Goal: Information Seeking & Learning: Learn about a topic

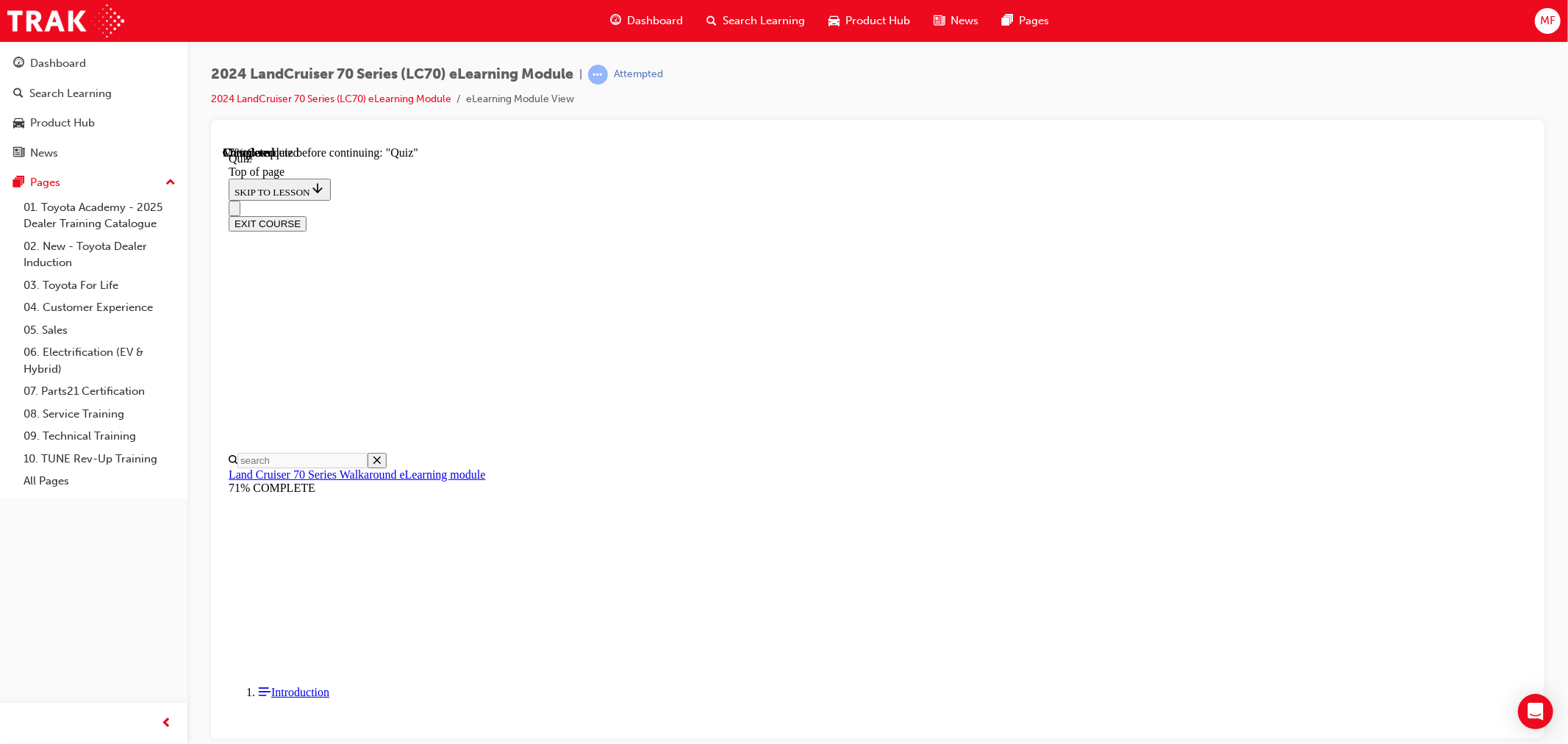
scroll to position [177, 0]
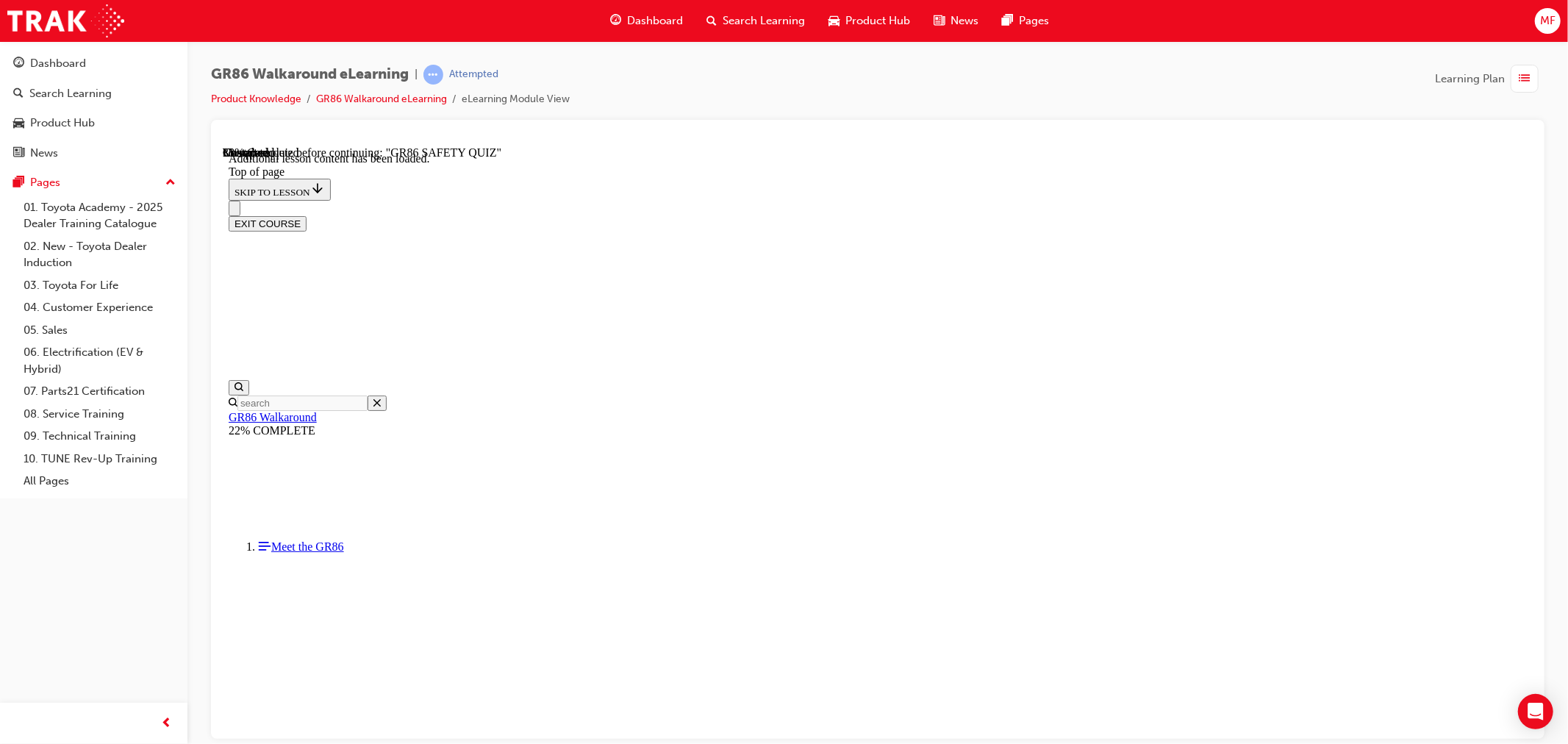
scroll to position [571, 0]
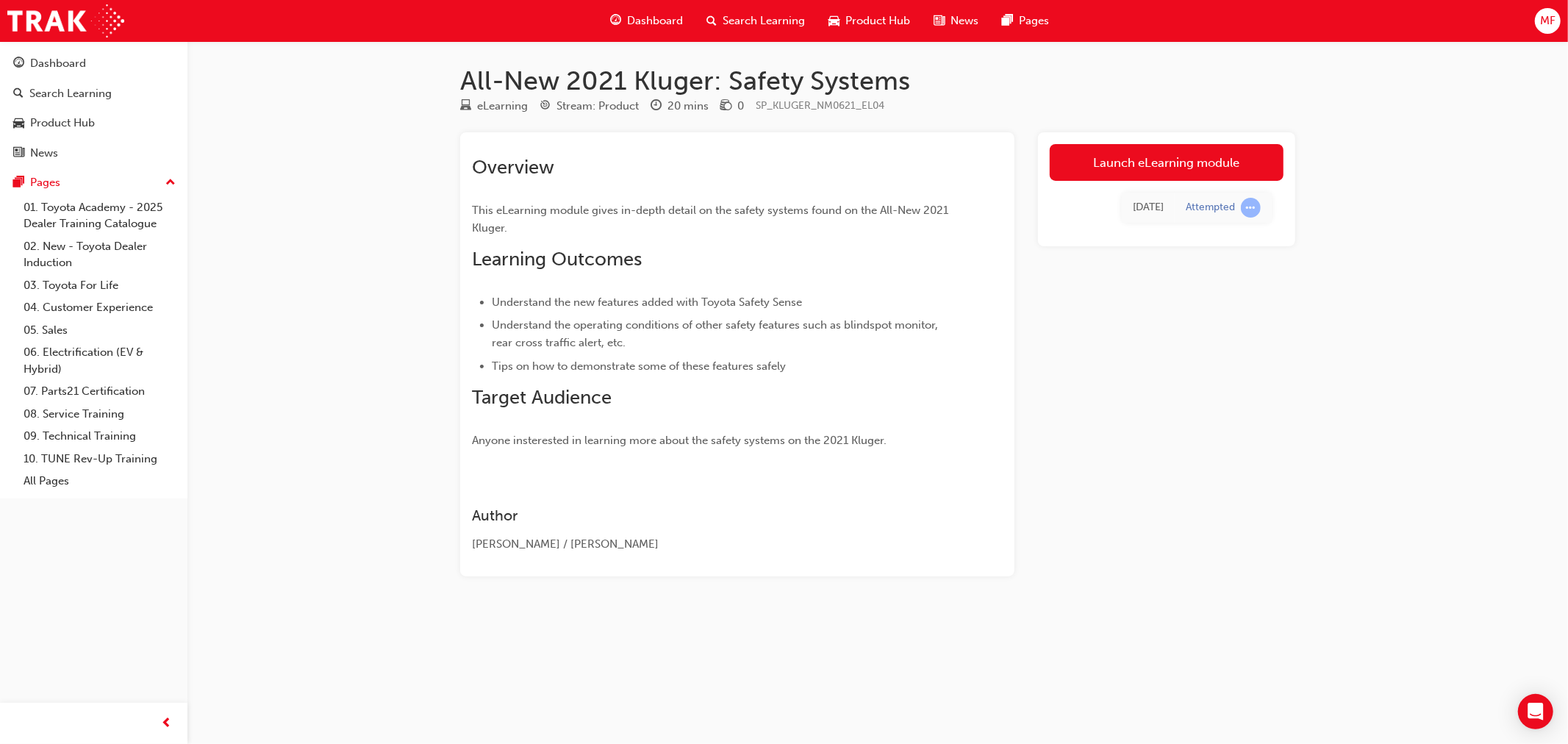
click at [267, 214] on div "All-New 2021 Kluger: Safety Systems eLearning Stream: Product 20 mins 0 SP_KLUG…" at bounding box center [784, 372] width 1568 height 744
click at [1138, 159] on link "Launch eLearning module" at bounding box center [1167, 162] width 234 height 37
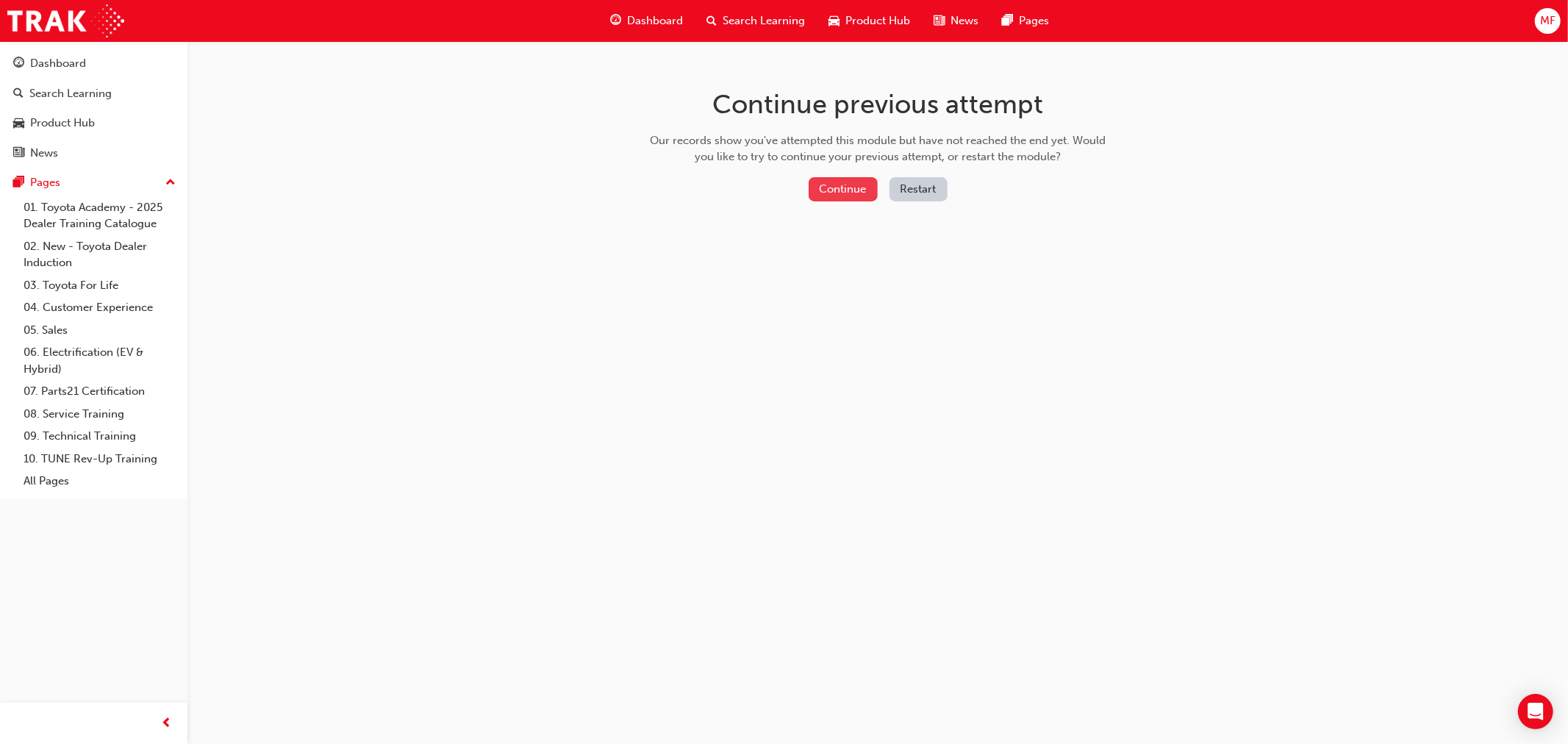
click at [841, 194] on button "Continue" at bounding box center [843, 189] width 69 height 24
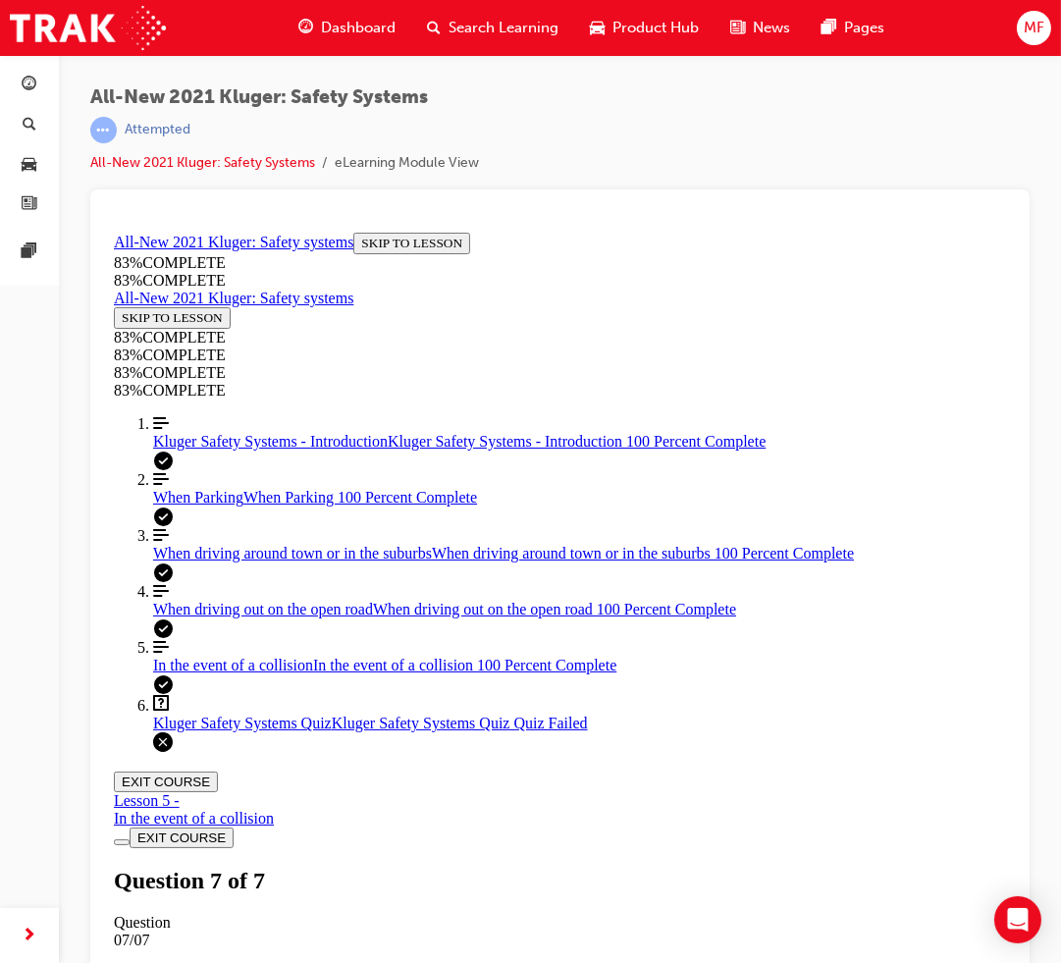
scroll to position [250, 0]
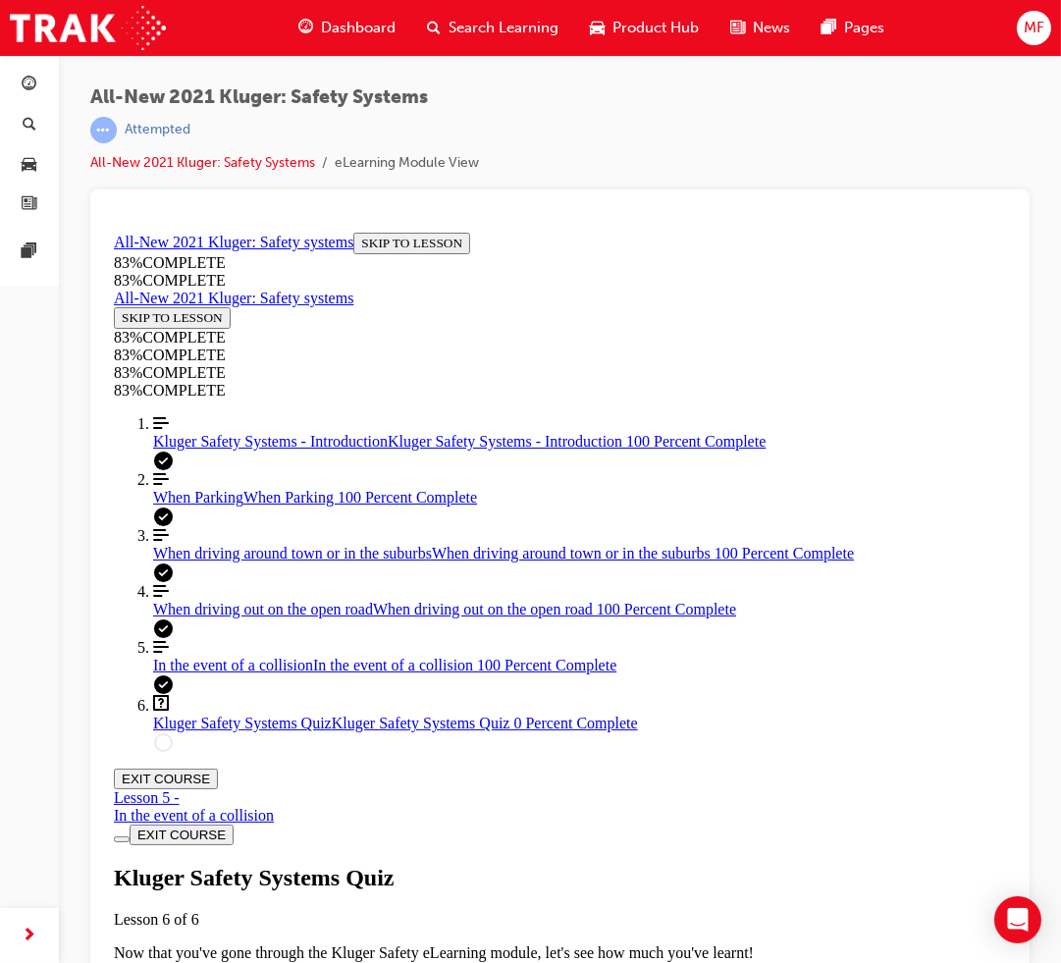
click at [562, 864] on div "Kluger Safety Systems Quiz Lesson 6 of 6 Now that you've gone through the Kluge…" at bounding box center [559, 931] width 892 height 134
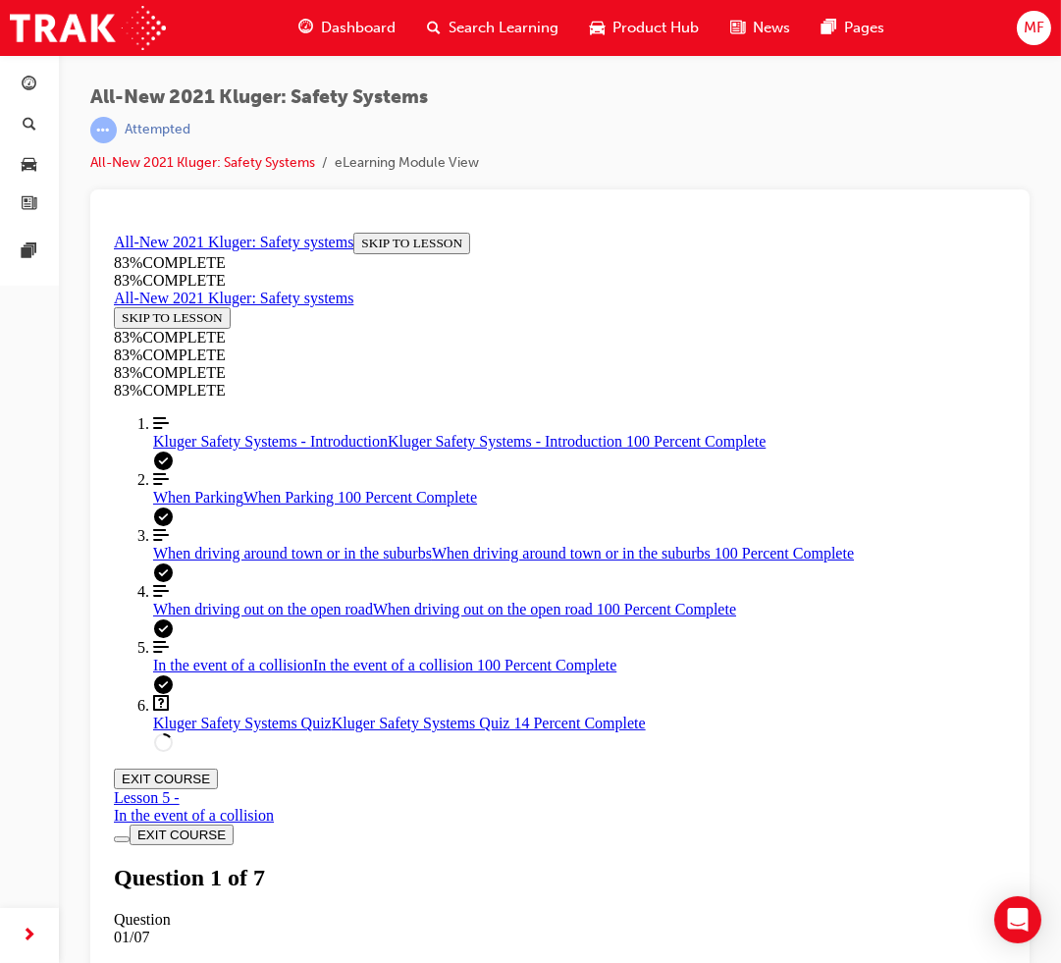
scroll to position [327, 0]
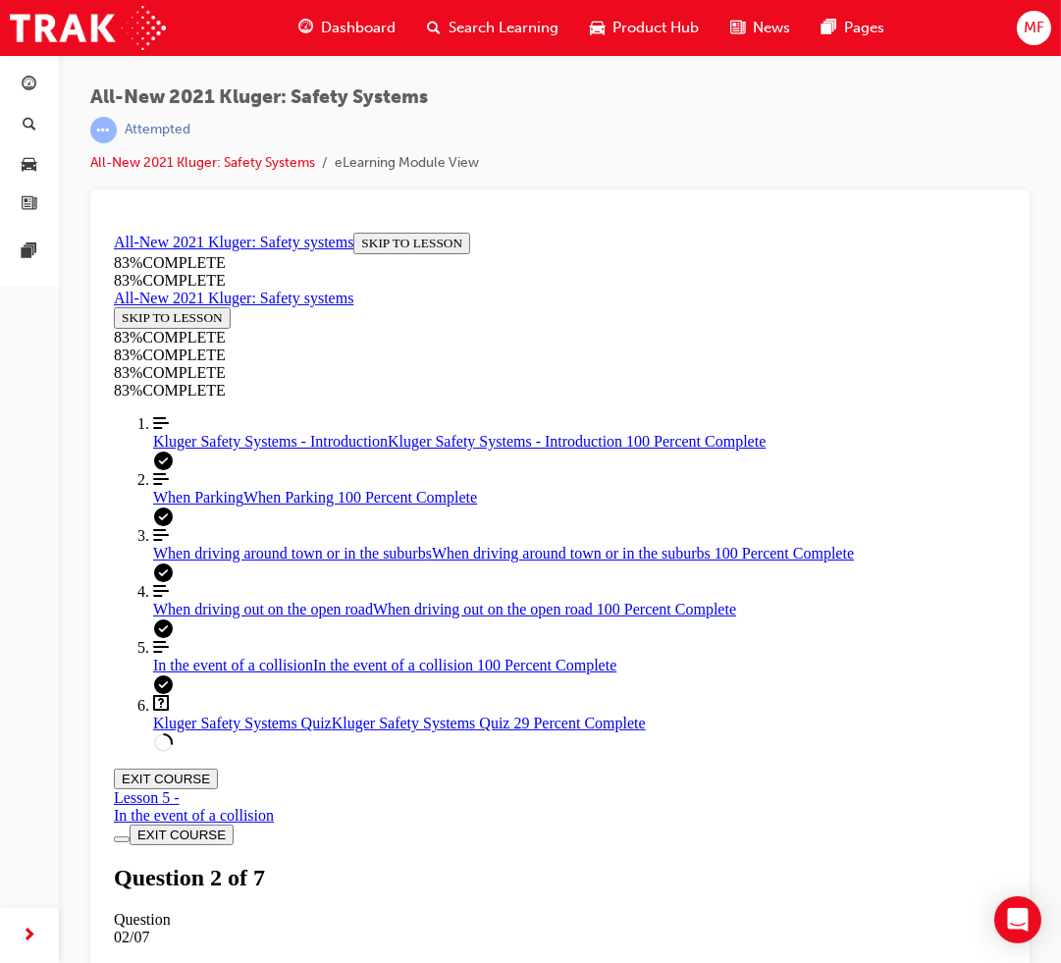
scroll to position [476, 0]
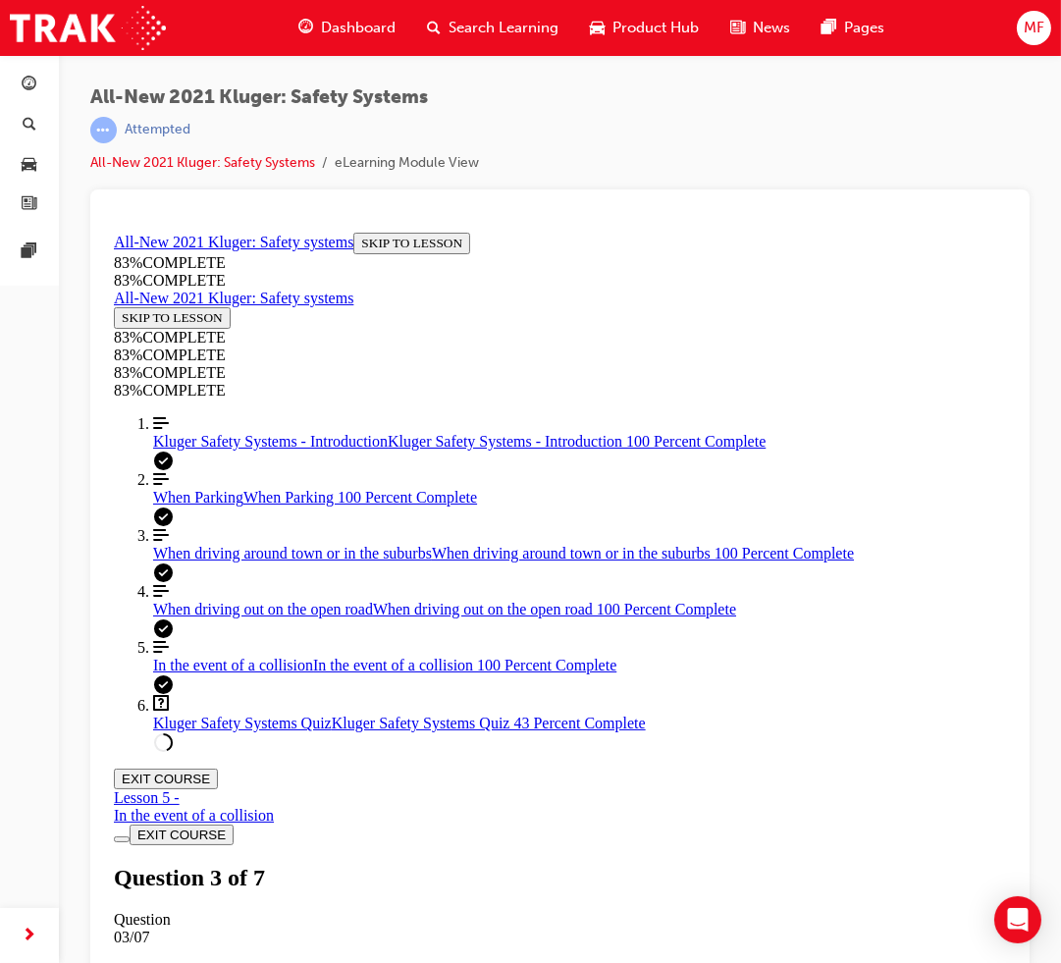
drag, startPoint x: 553, startPoint y: 869, endPoint x: 531, endPoint y: 842, distance: 34.2
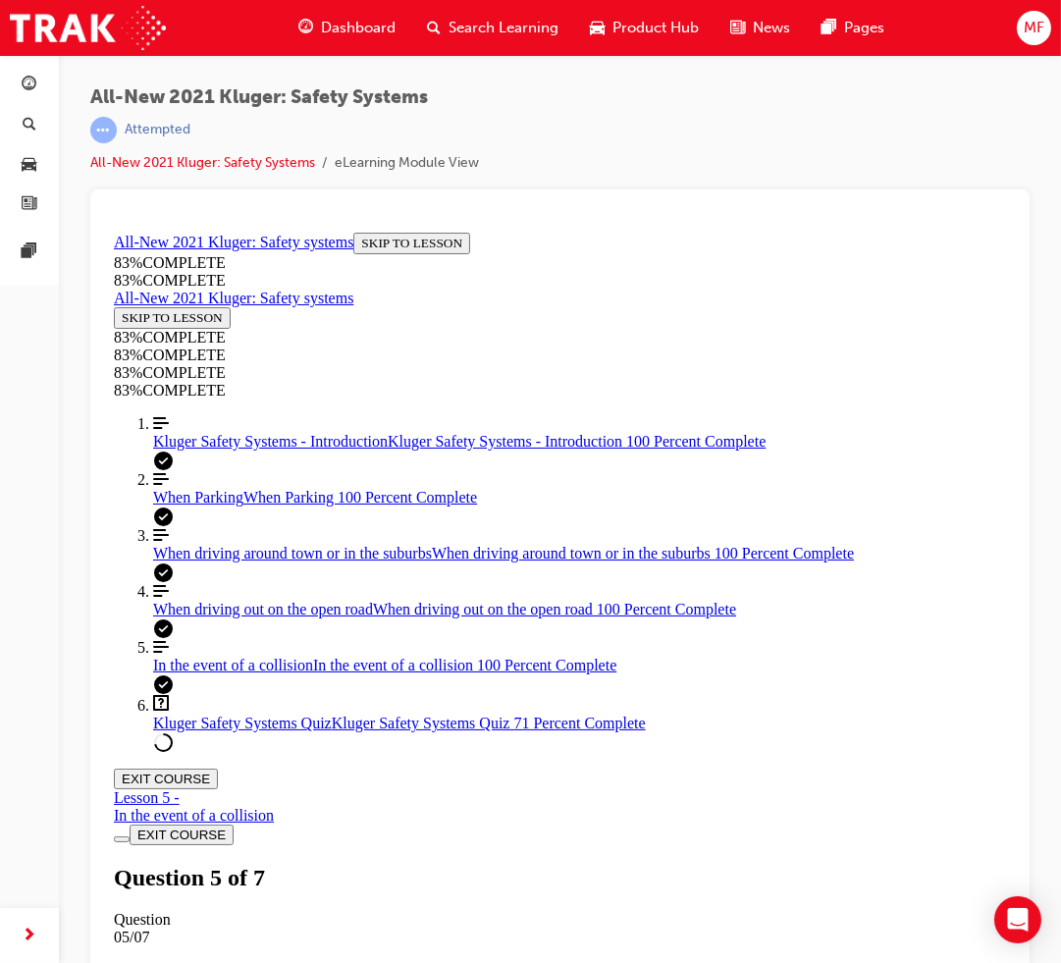
scroll to position [399, 0]
drag, startPoint x: 470, startPoint y: 690, endPoint x: 492, endPoint y: 600, distance: 92.9
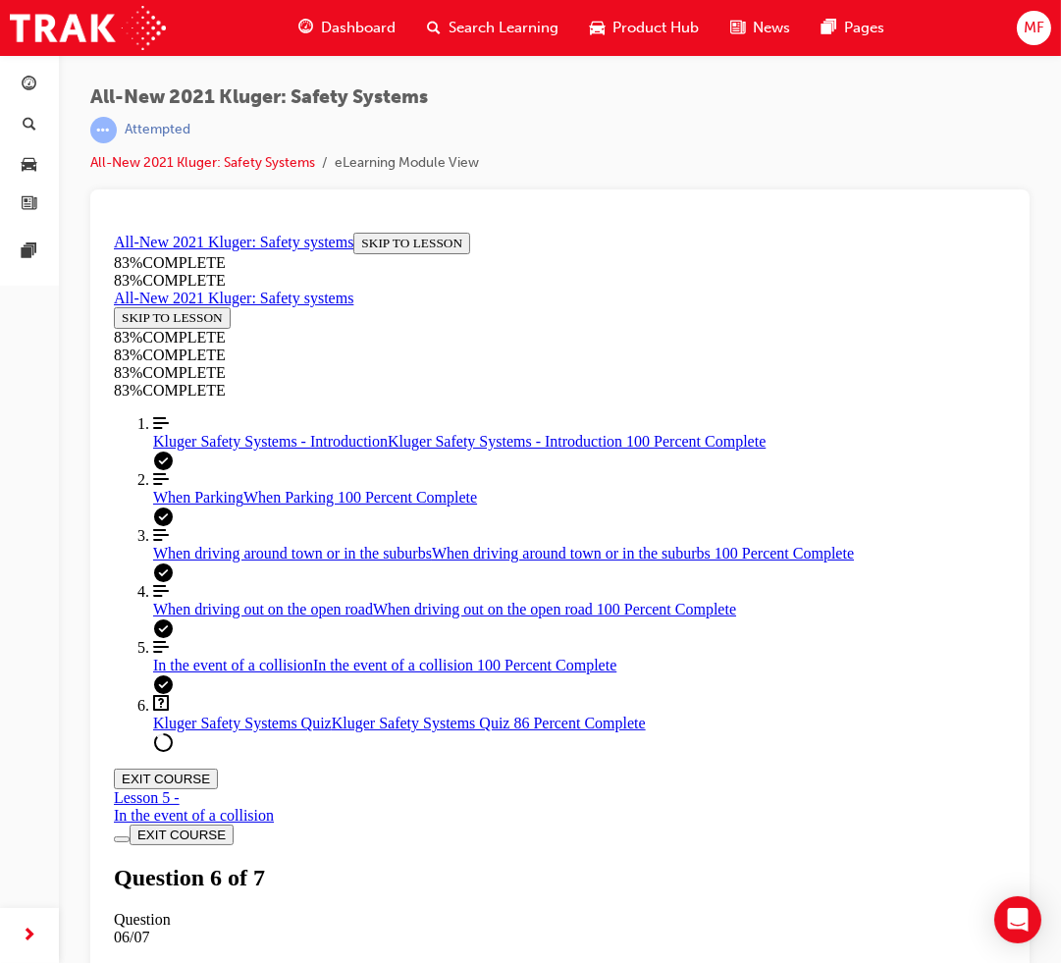
drag, startPoint x: 460, startPoint y: 683, endPoint x: 665, endPoint y: 595, distance: 222.5
drag, startPoint x: 413, startPoint y: 772, endPoint x: 570, endPoint y: 664, distance: 190.6
drag, startPoint x: 435, startPoint y: 764, endPoint x: 562, endPoint y: 763, distance: 126.6
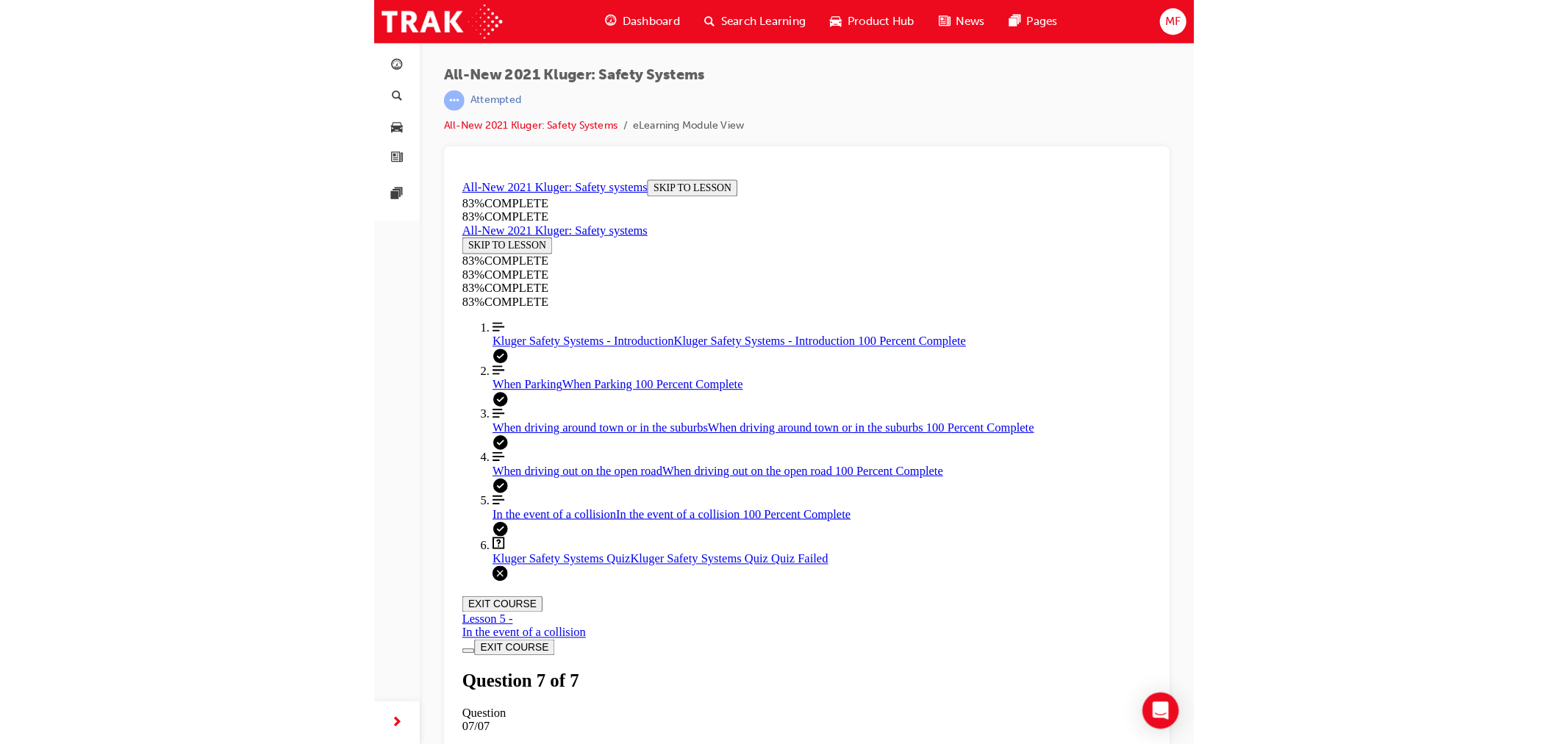
scroll to position [165, 0]
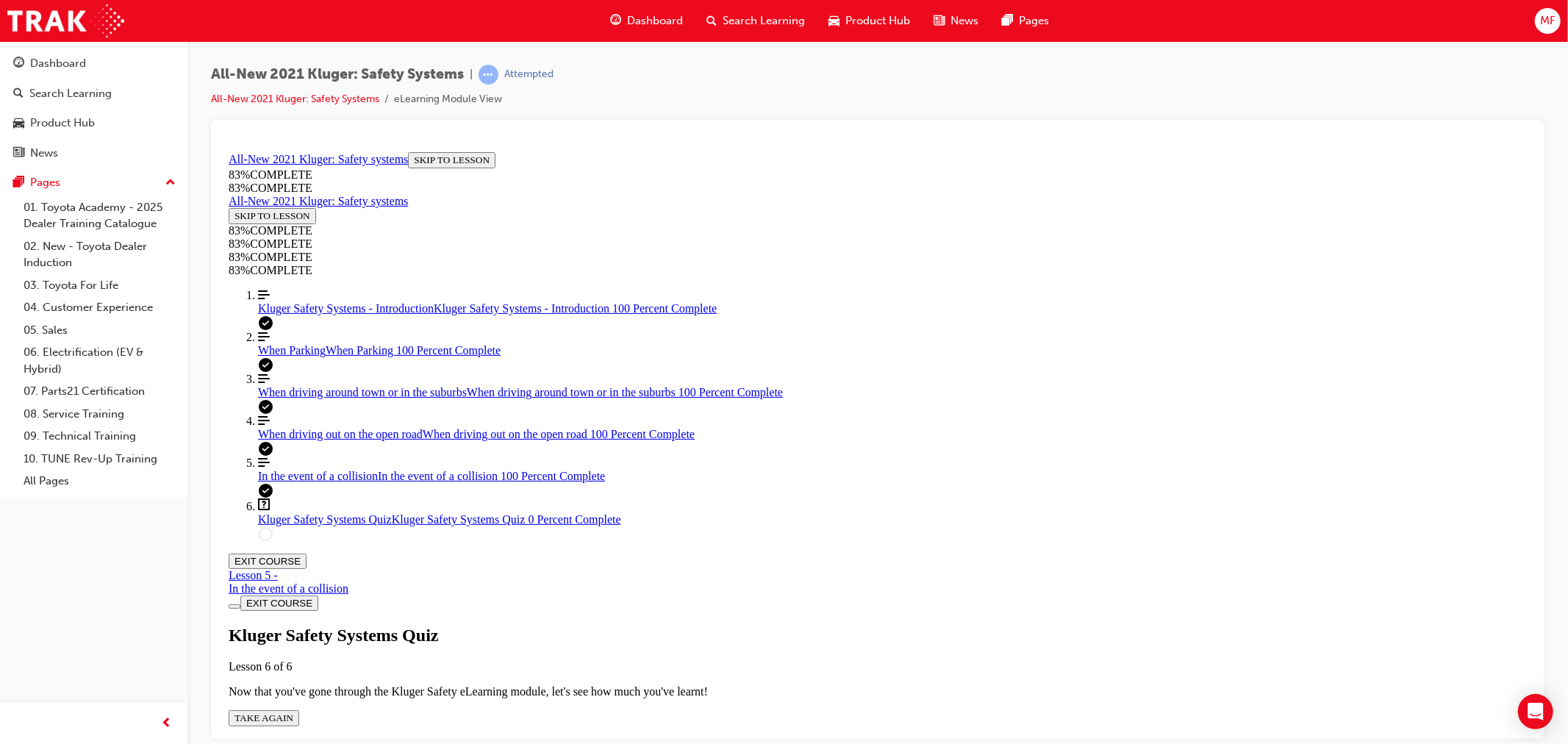
click at [293, 711] on span "TAKE AGAIN" at bounding box center [263, 716] width 59 height 11
drag, startPoint x: 810, startPoint y: 485, endPoint x: 928, endPoint y: 487, distance: 118.0
drag, startPoint x: 846, startPoint y: 570, endPoint x: 1028, endPoint y: 573, distance: 182.0
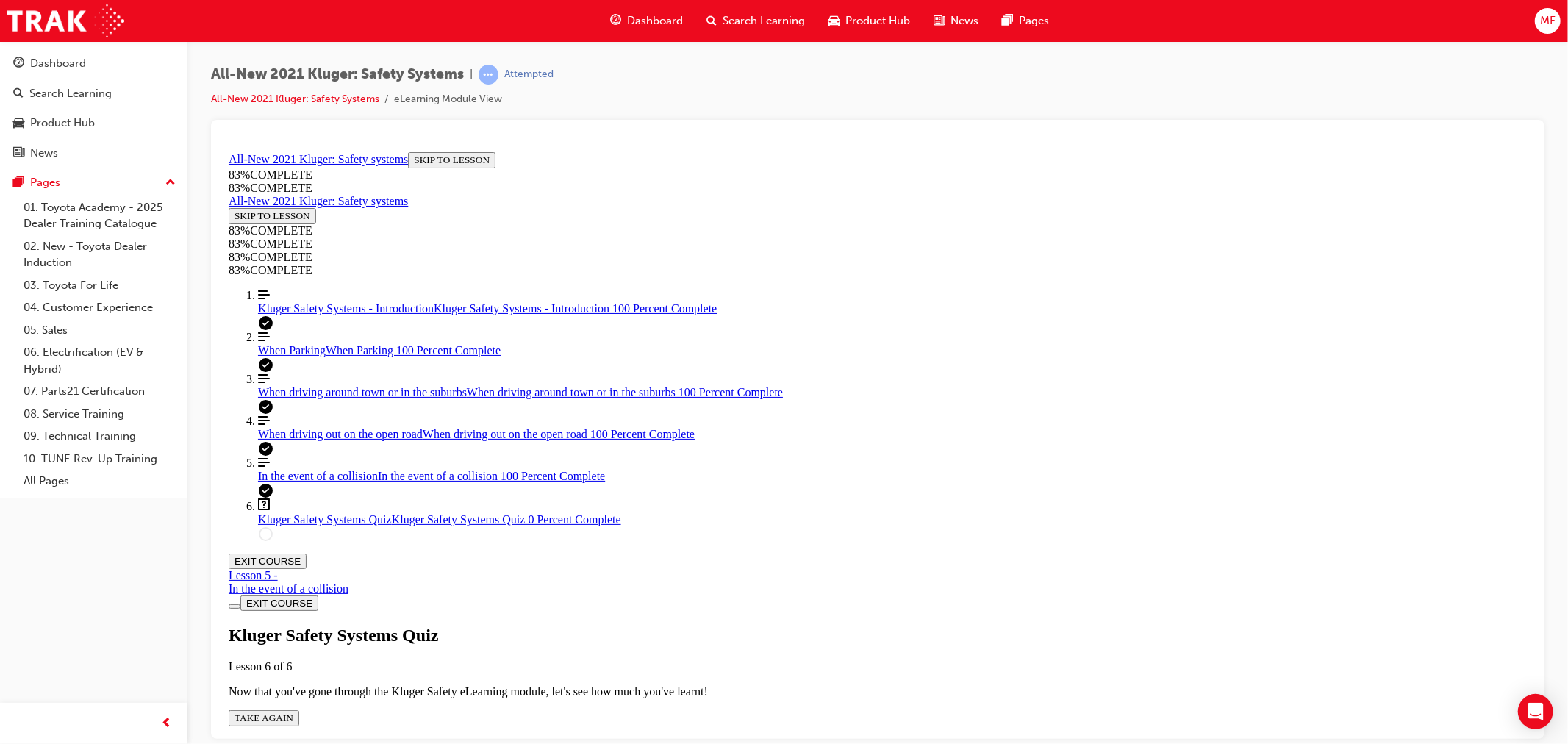
drag, startPoint x: 845, startPoint y: 402, endPoint x: 950, endPoint y: 406, distance: 105.1
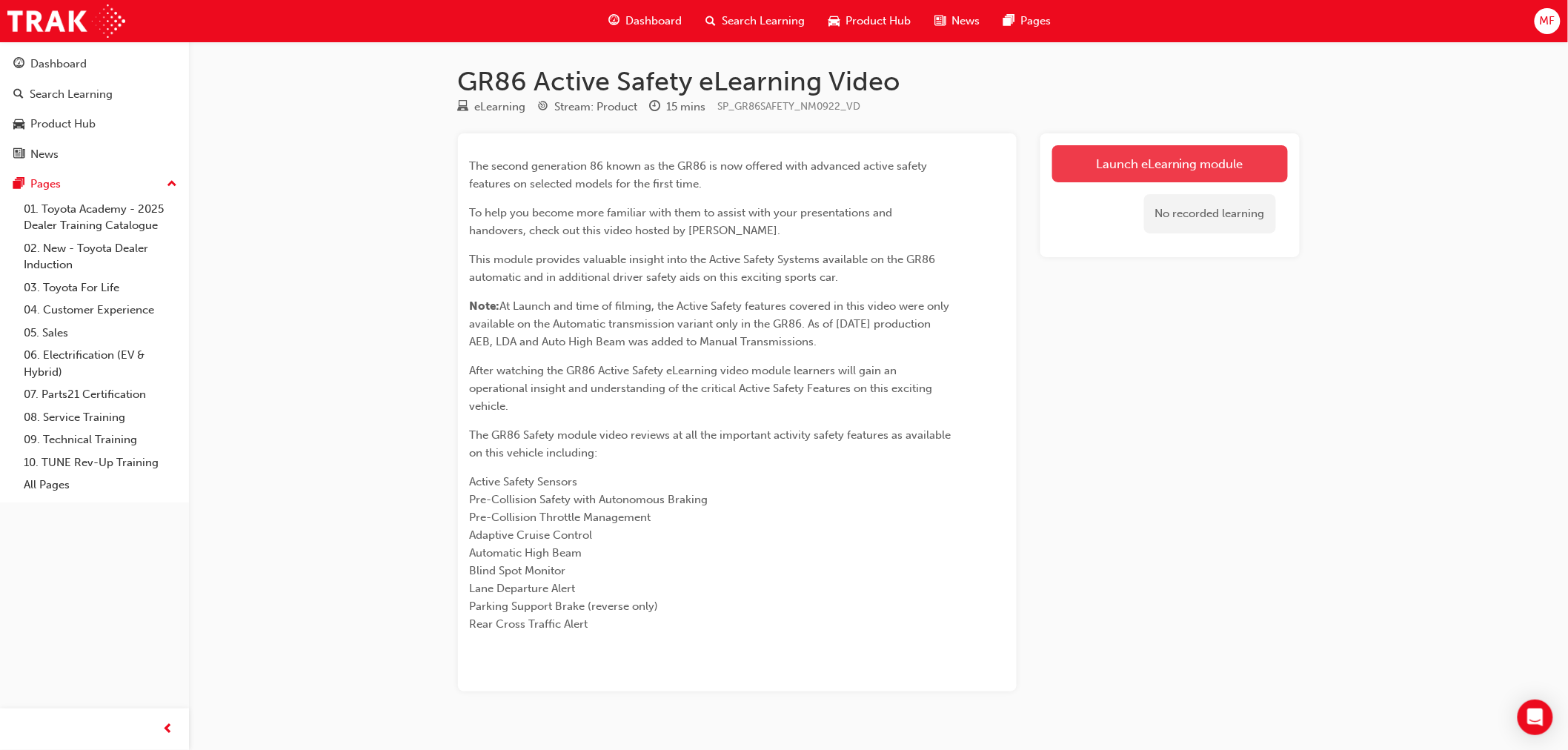
click at [1145, 168] on link "Launch eLearning module" at bounding box center [1170, 163] width 236 height 37
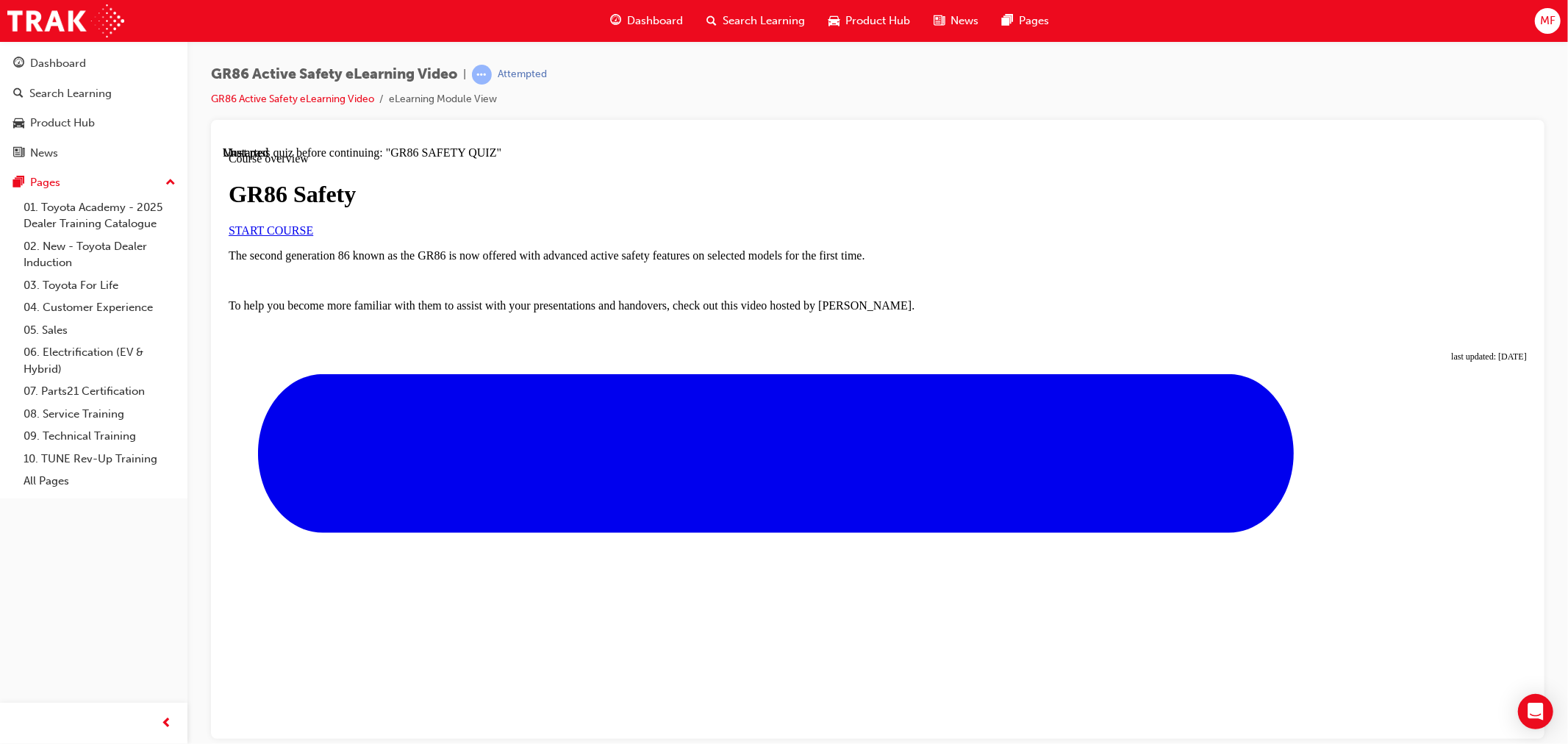
click at [312, 236] on span "START COURSE" at bounding box center [270, 229] width 85 height 13
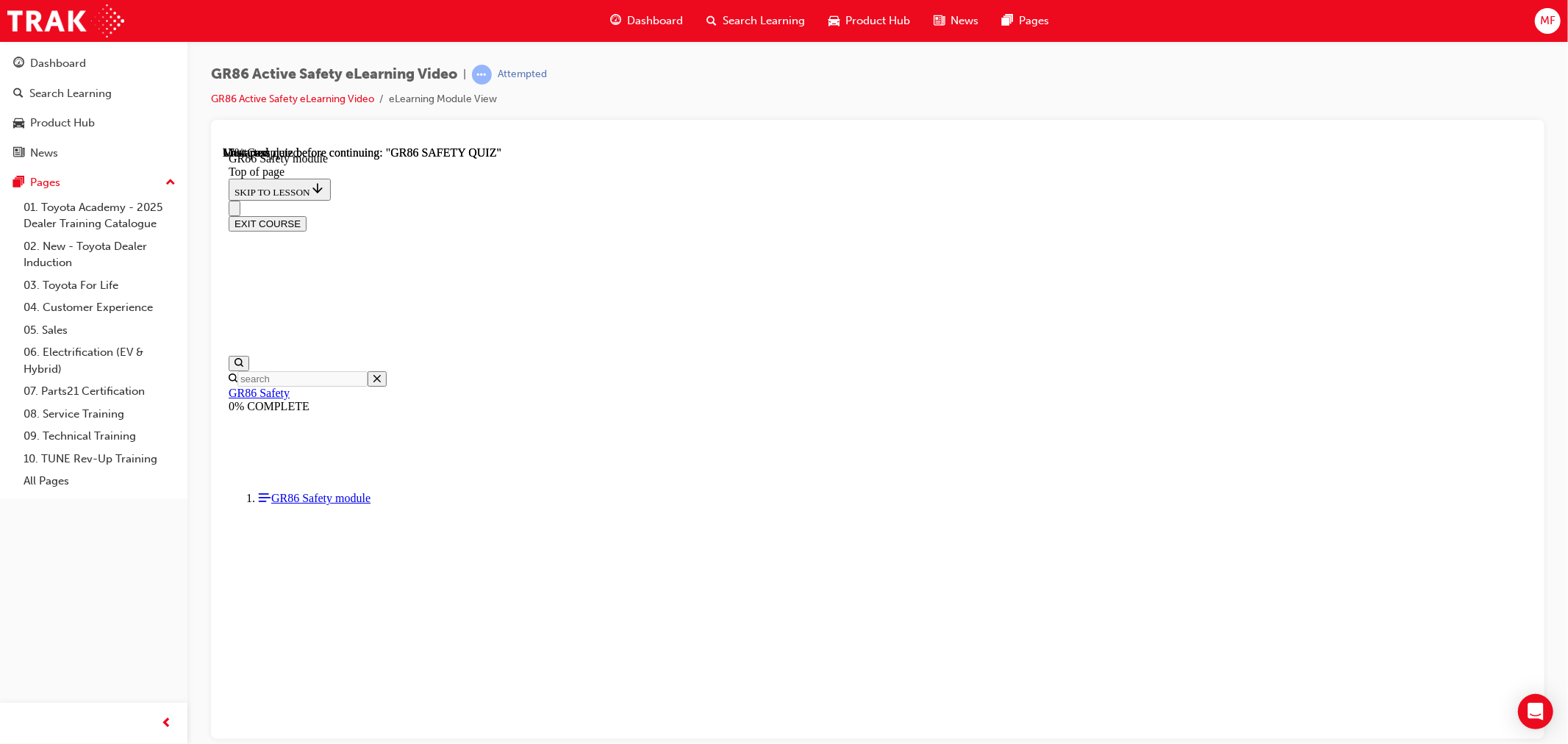
scroll to position [45, 0]
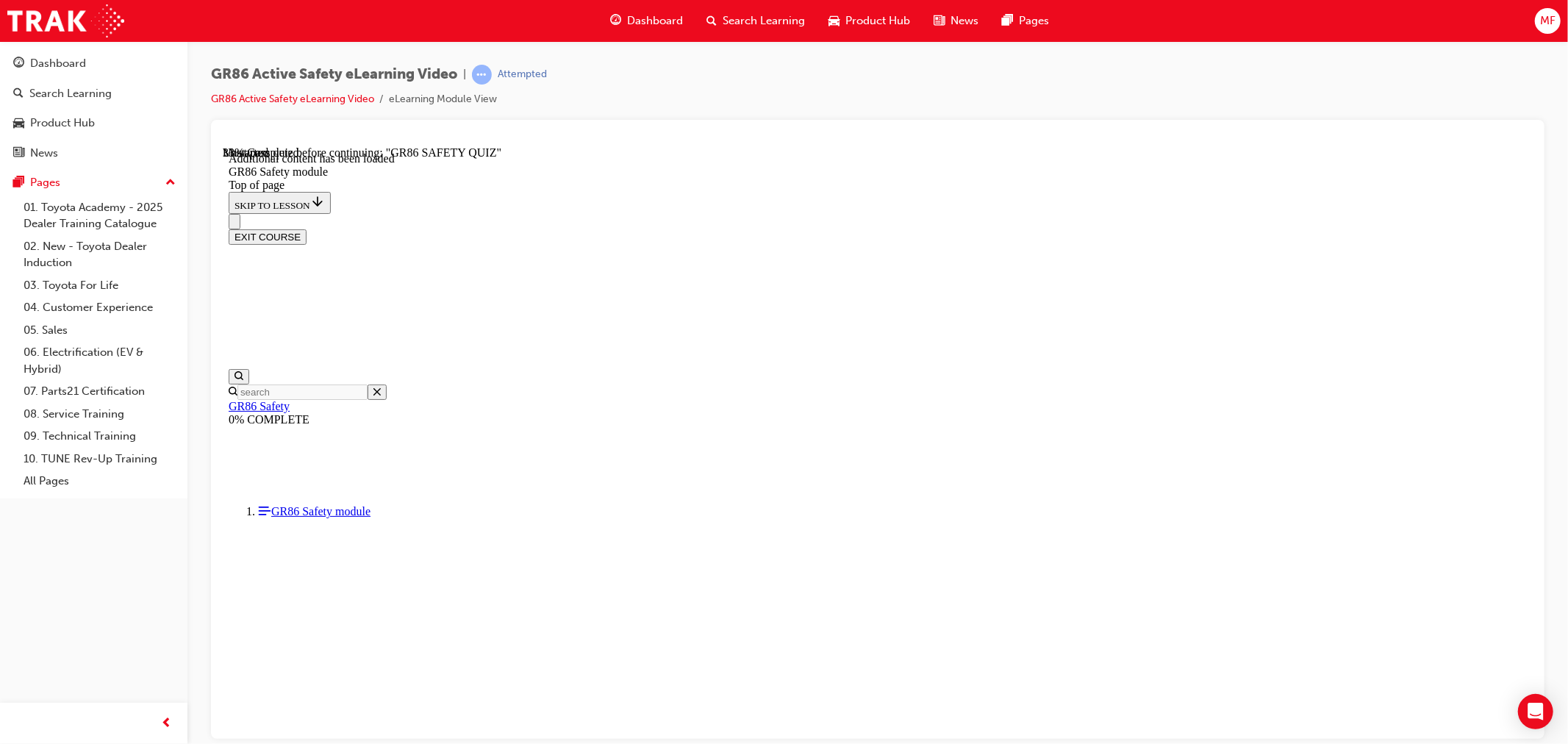
drag, startPoint x: 1292, startPoint y: 543, endPoint x: 1288, endPoint y: 550, distance: 8.1
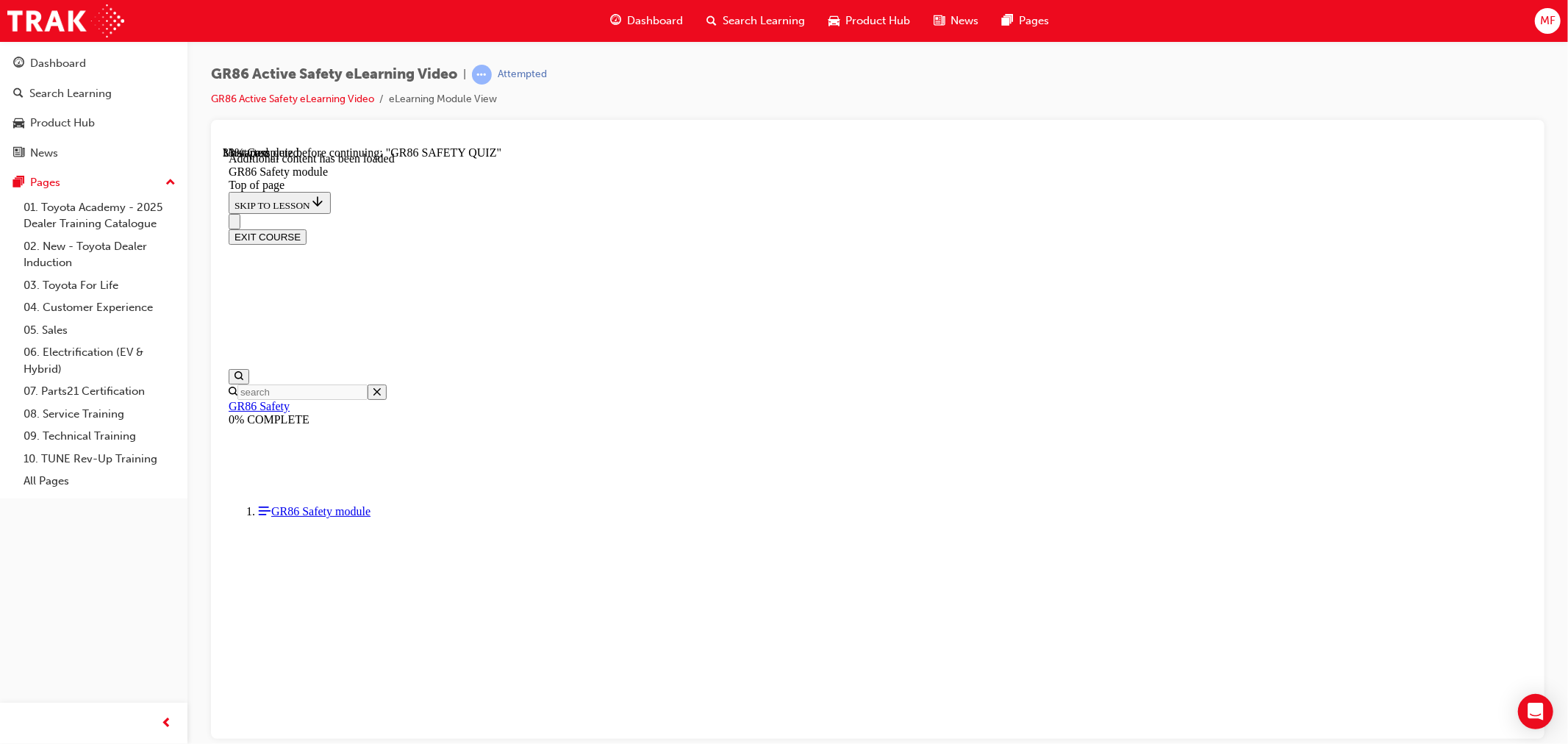
drag, startPoint x: 496, startPoint y: 549, endPoint x: 728, endPoint y: 586, distance: 234.9
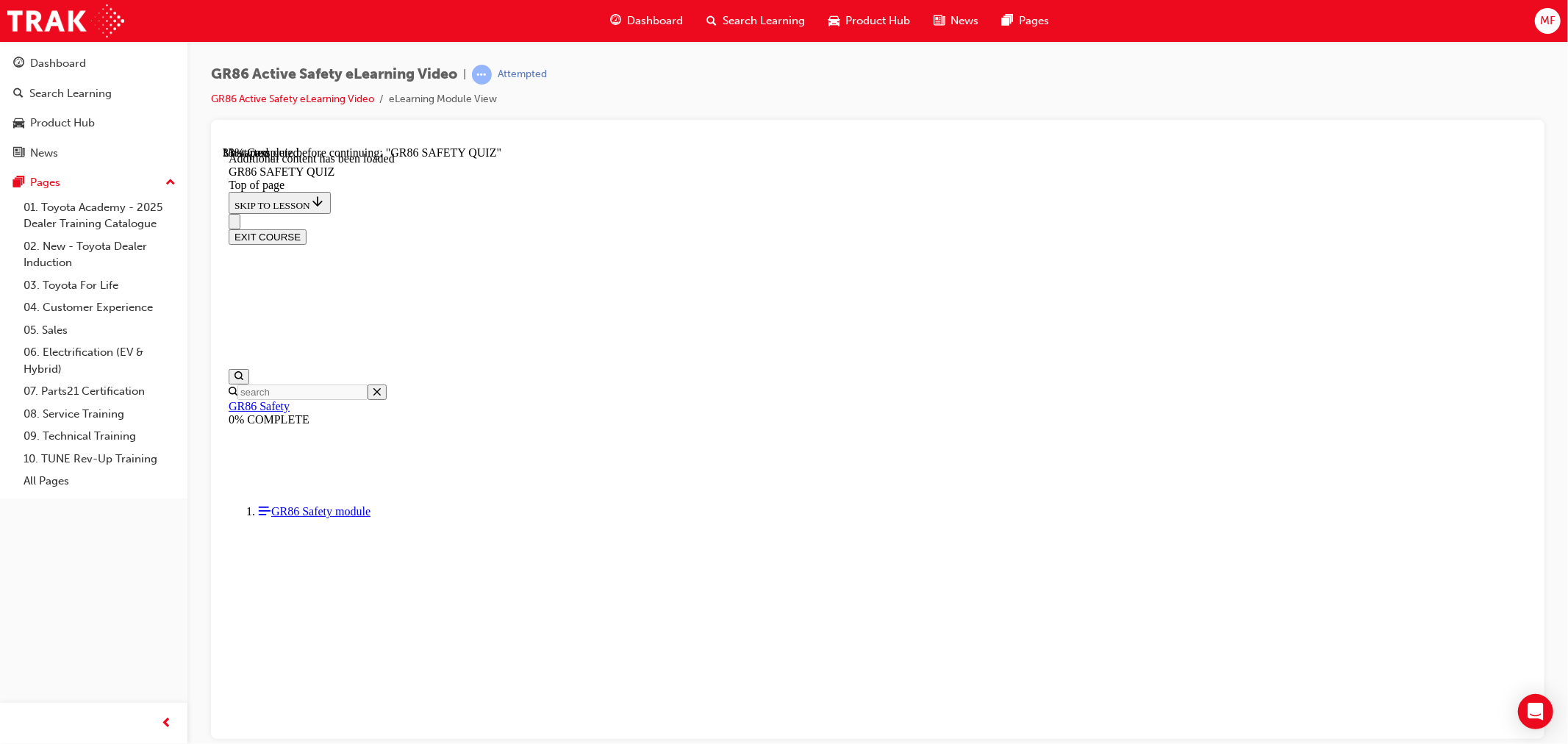
scroll to position [46, 0]
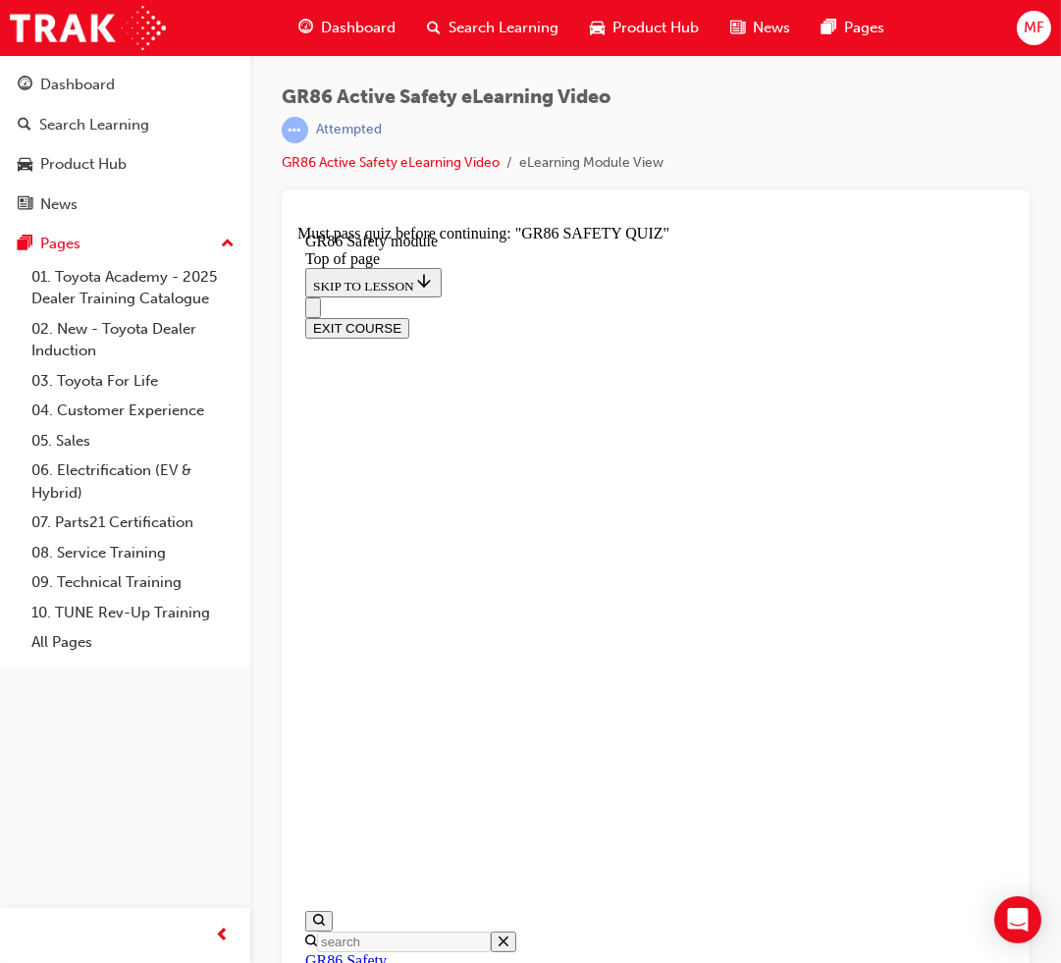
scroll to position [468, 0]
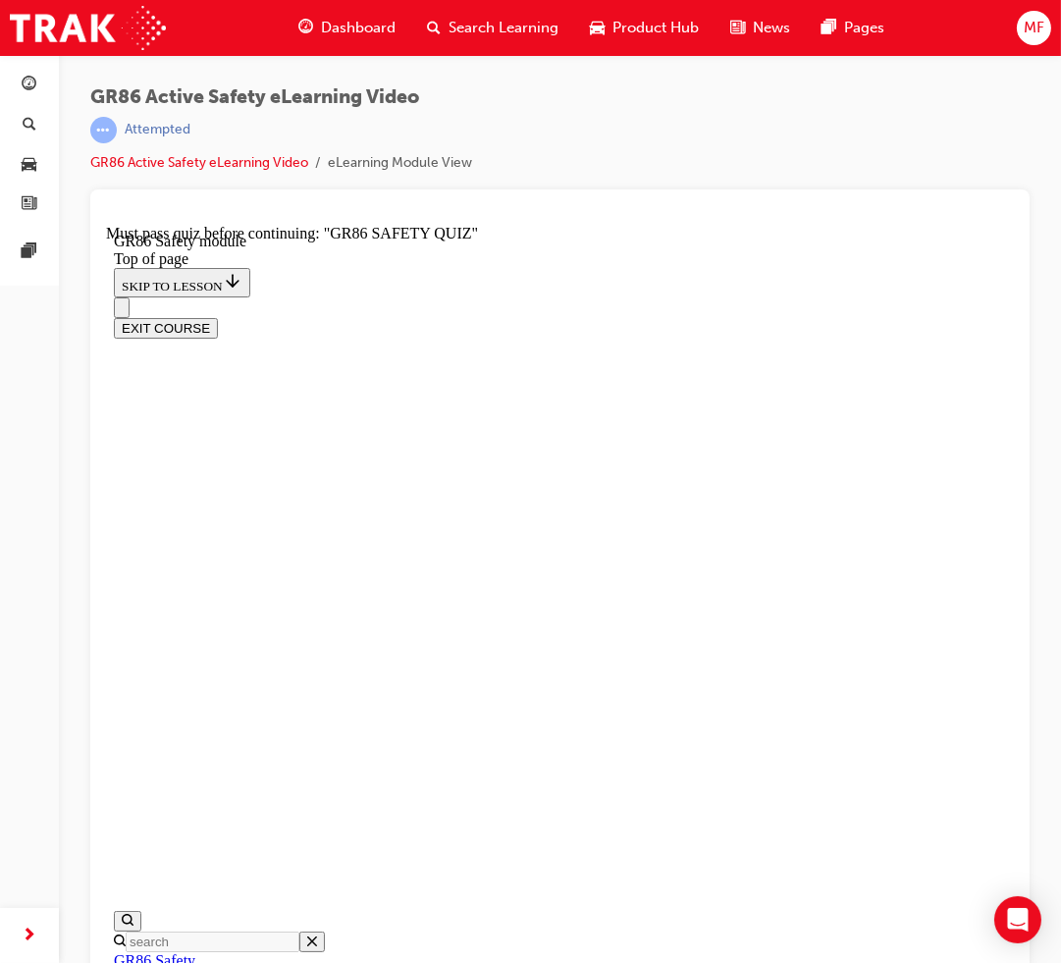
drag, startPoint x: 1046, startPoint y: 114, endPoint x: 1173, endPoint y: 134, distance: 129.3
click at [1061, 134] on html "Your version of Internet Explorer is outdated and not supported. Please upgrade…" at bounding box center [530, 481] width 1061 height 963
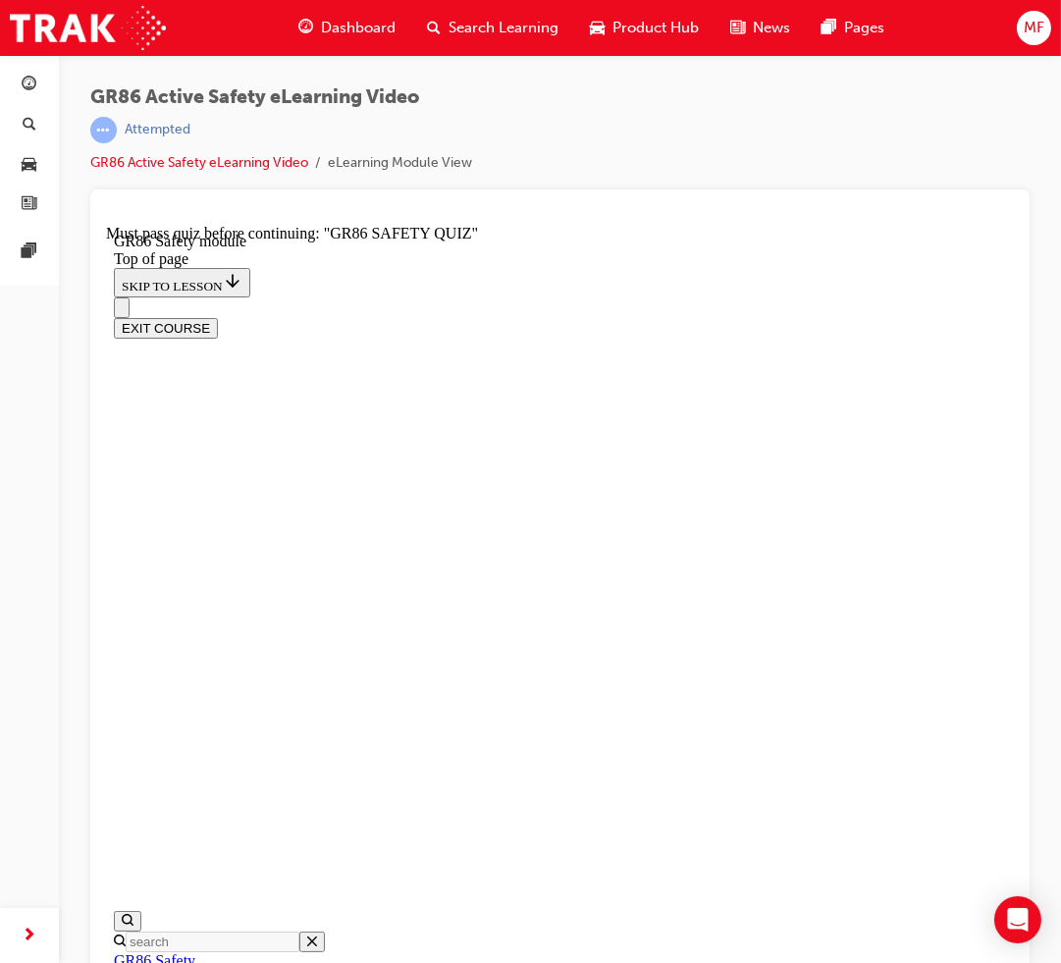
drag, startPoint x: 671, startPoint y: 831, endPoint x: 614, endPoint y: 754, distance: 96.0
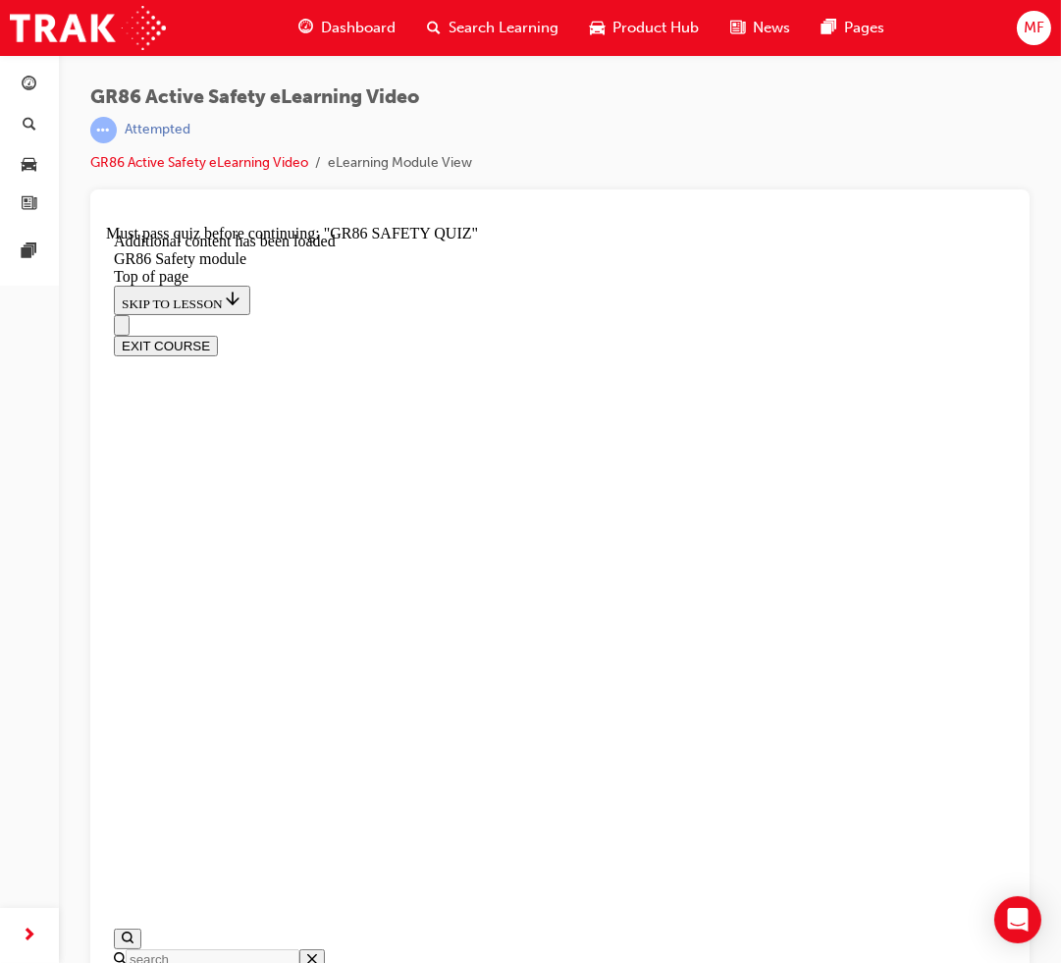
scroll to position [25, 0]
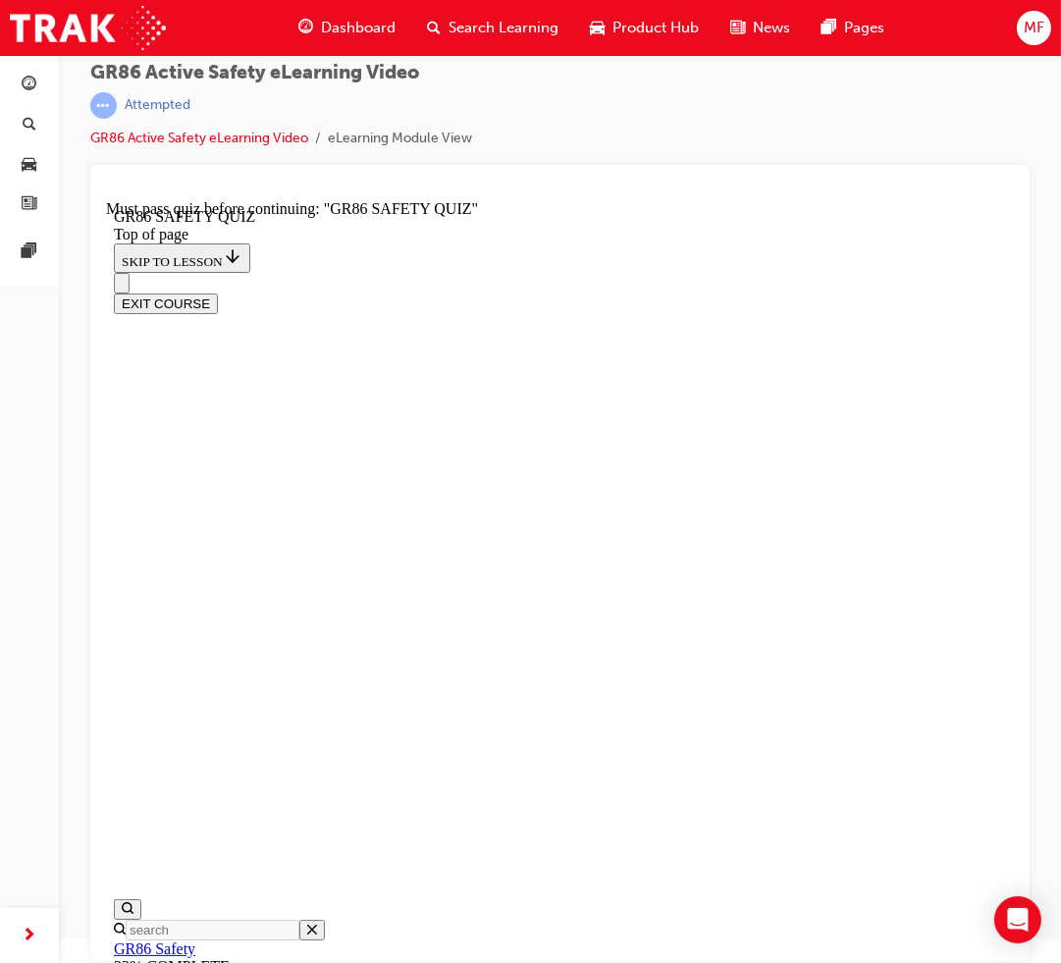
scroll to position [445, 0]
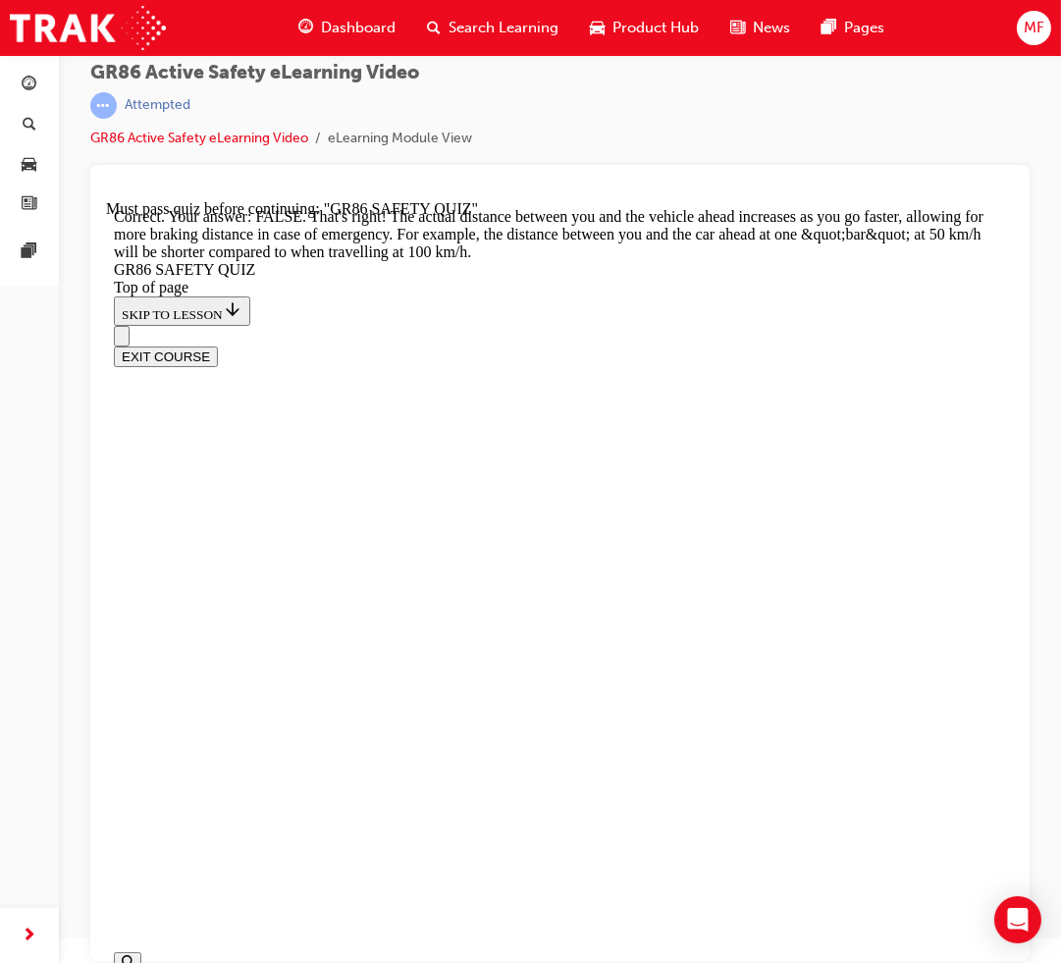
scroll to position [743, 0]
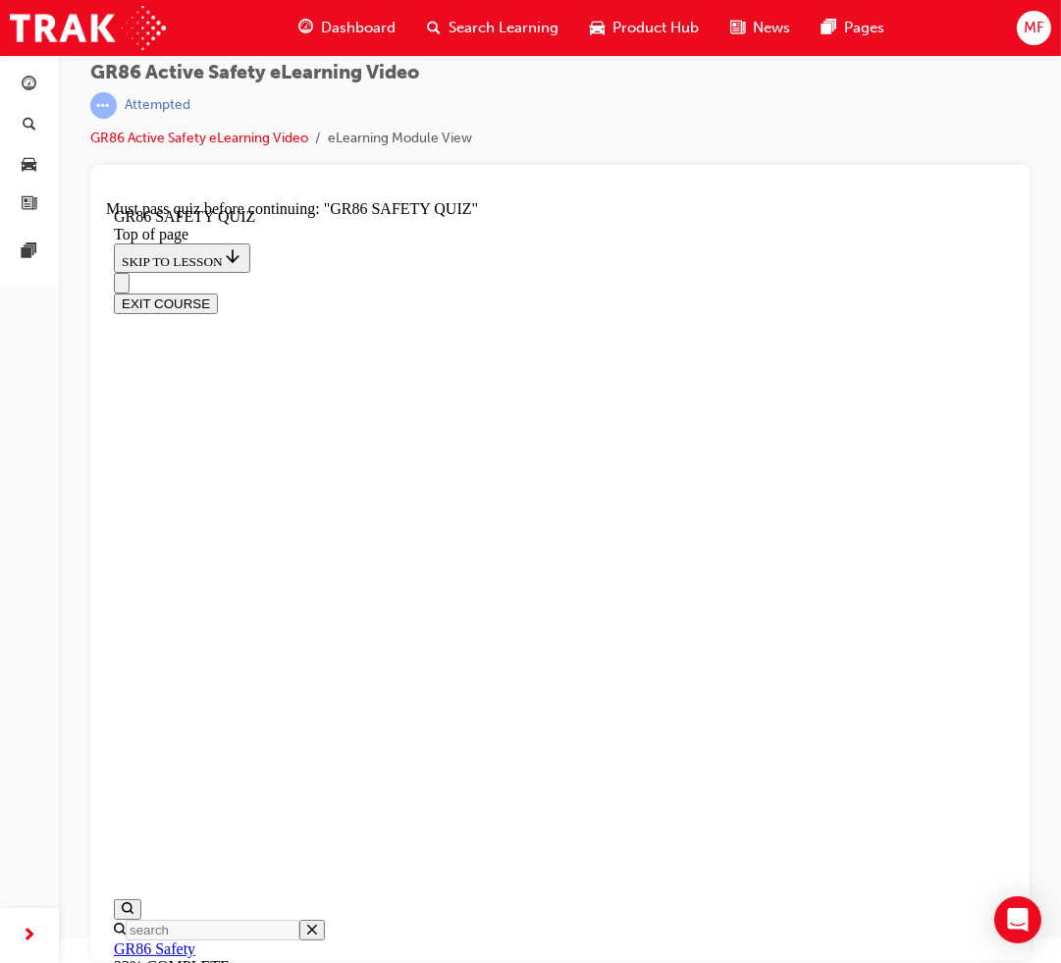
scroll to position [602, 0]
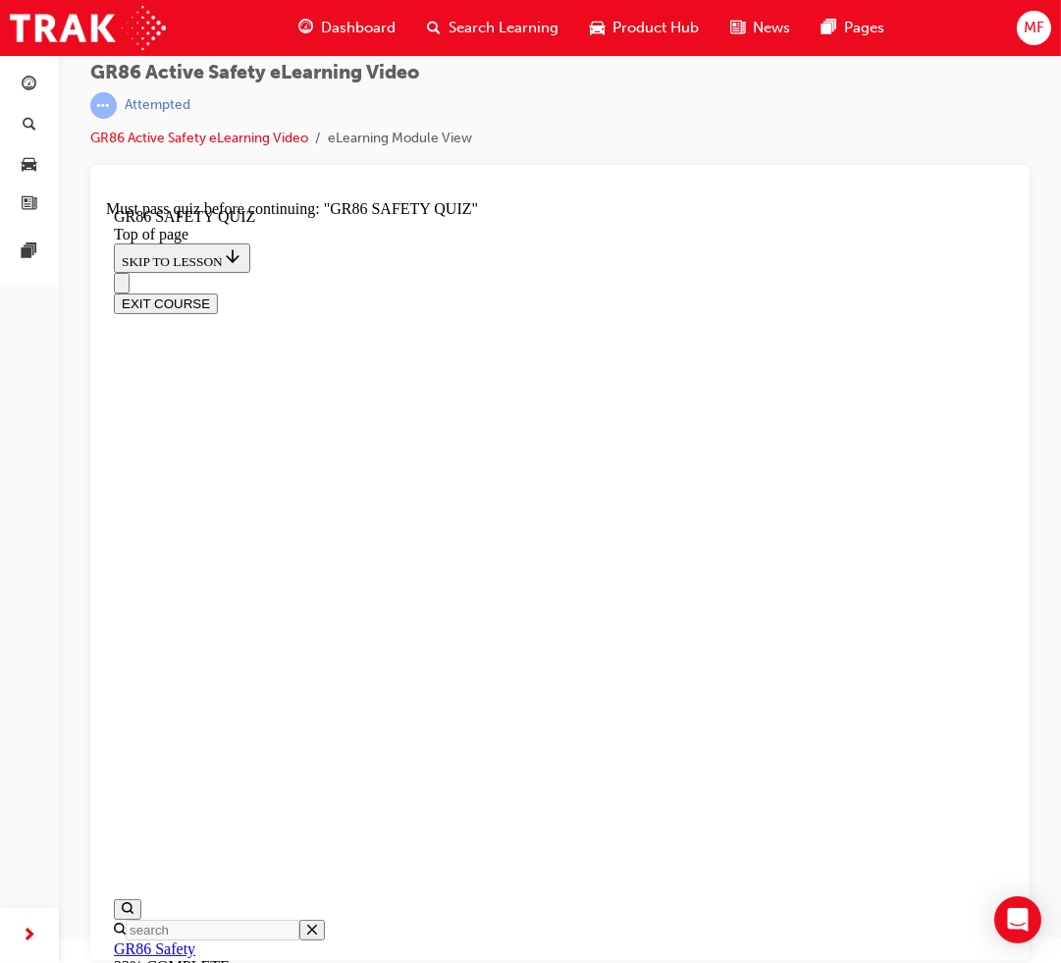
scroll to position [496, 0]
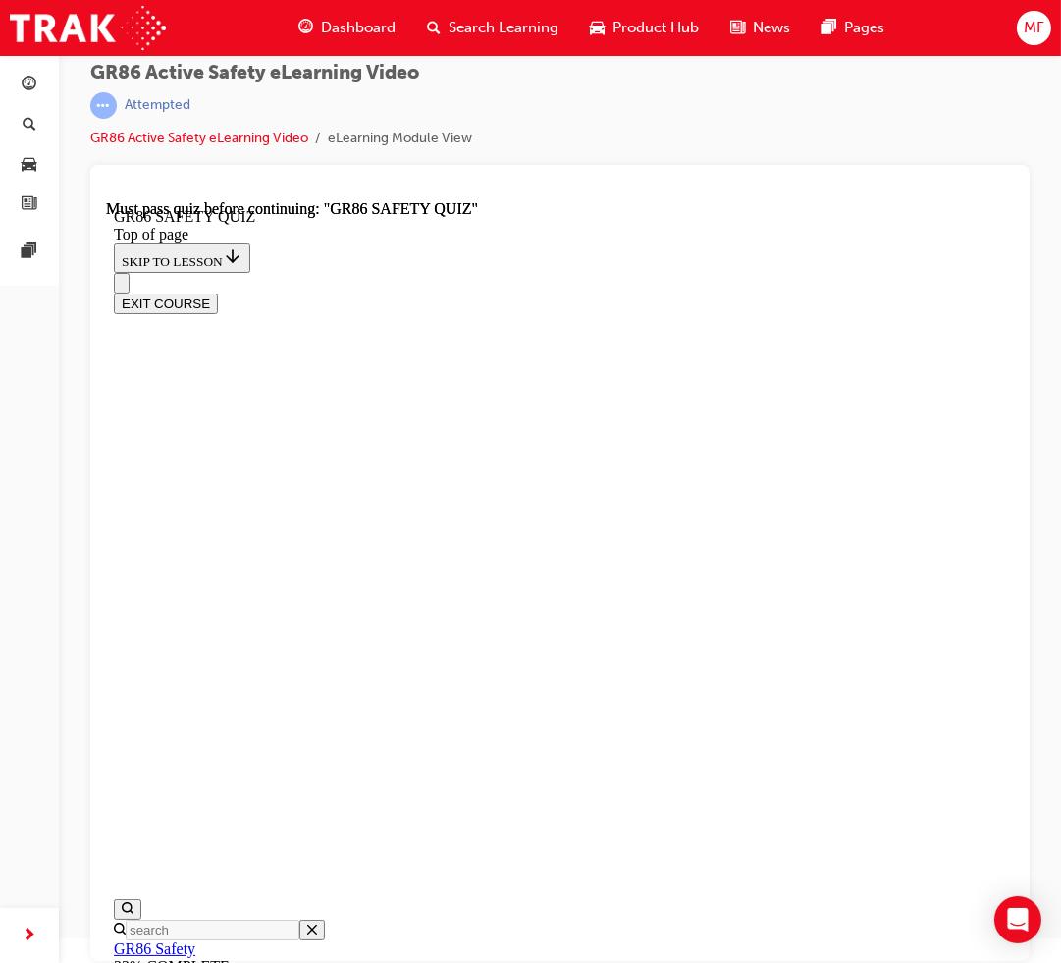
scroll to position [300, 0]
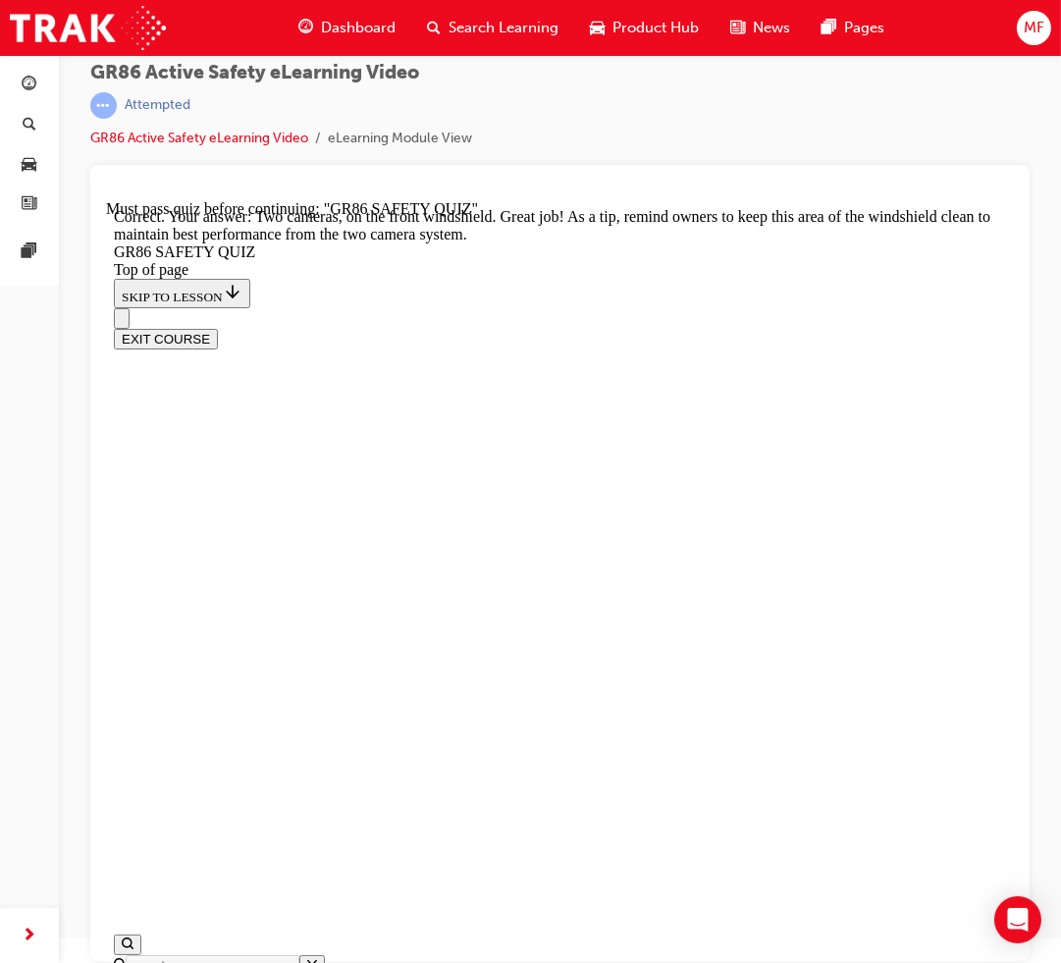
scroll to position [432, 0]
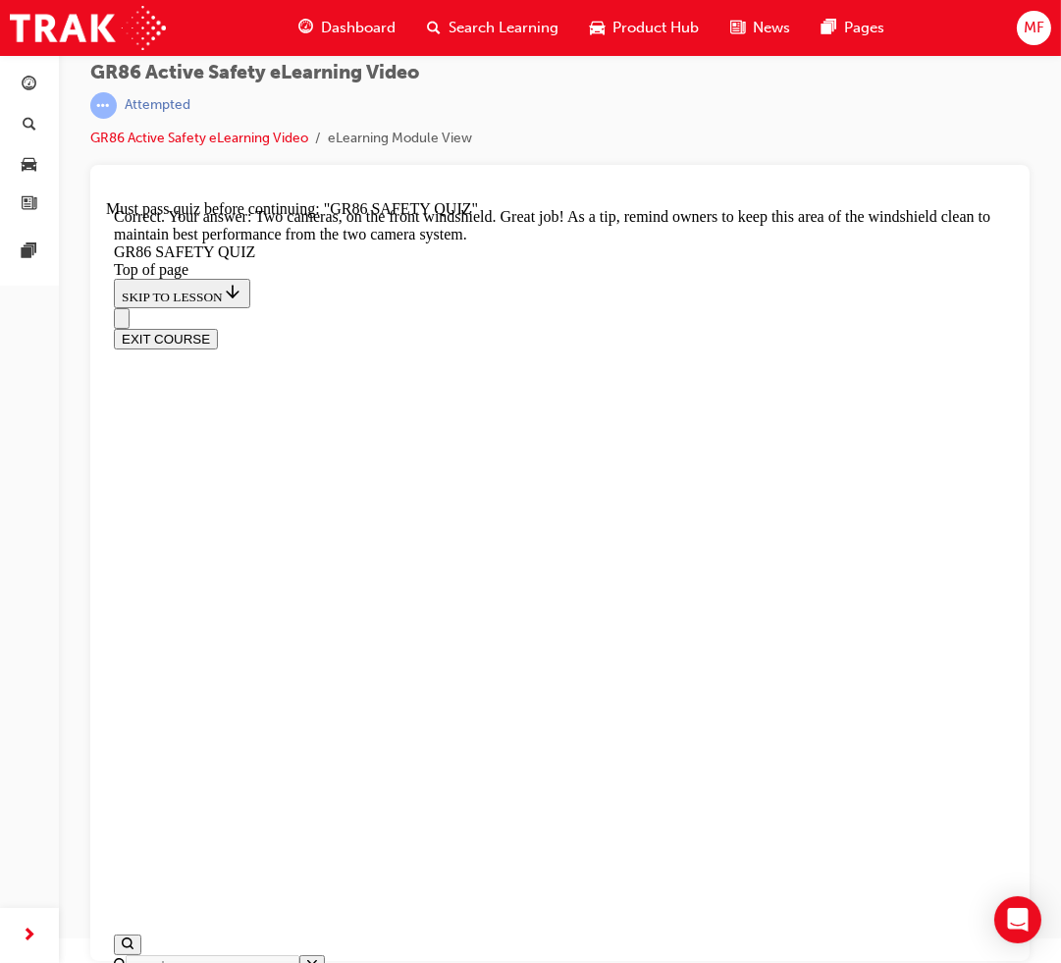
drag, startPoint x: 547, startPoint y: 876, endPoint x: 541, endPoint y: 860, distance: 16.8
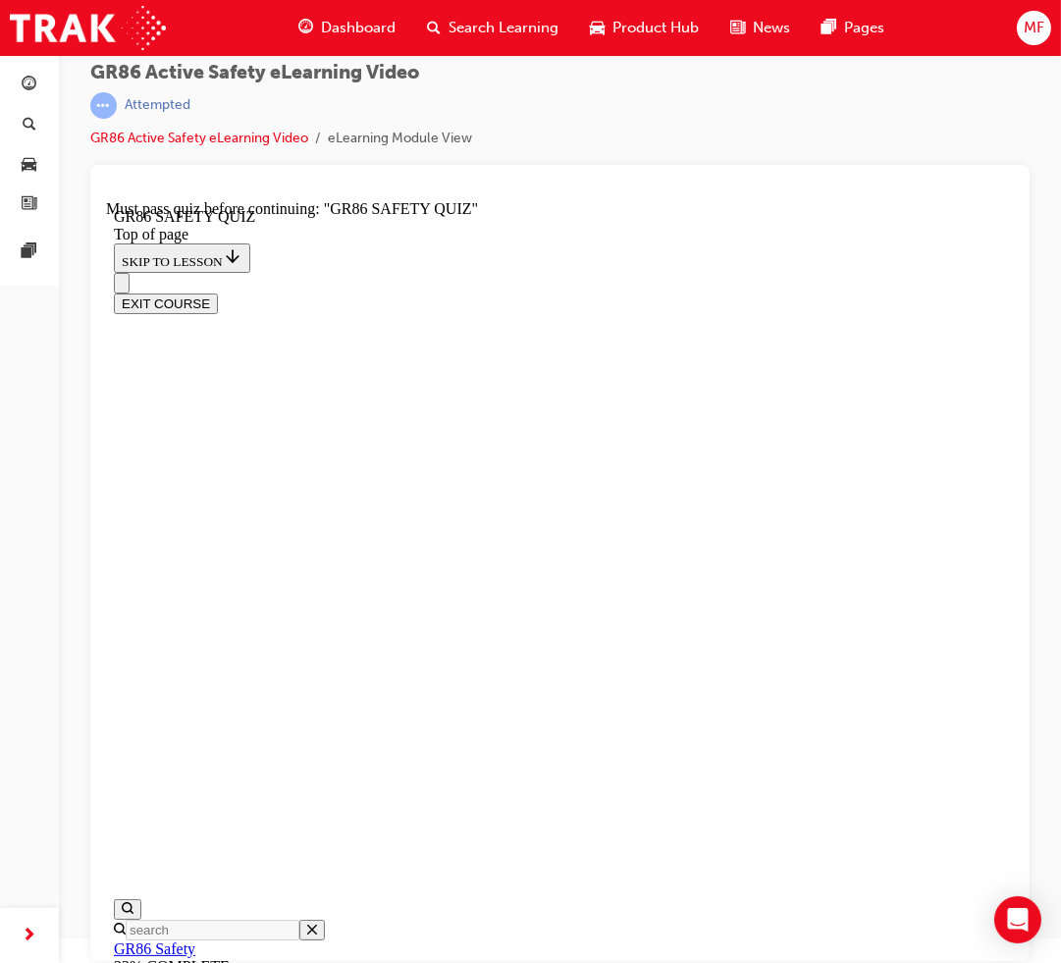
scroll to position [445, 0]
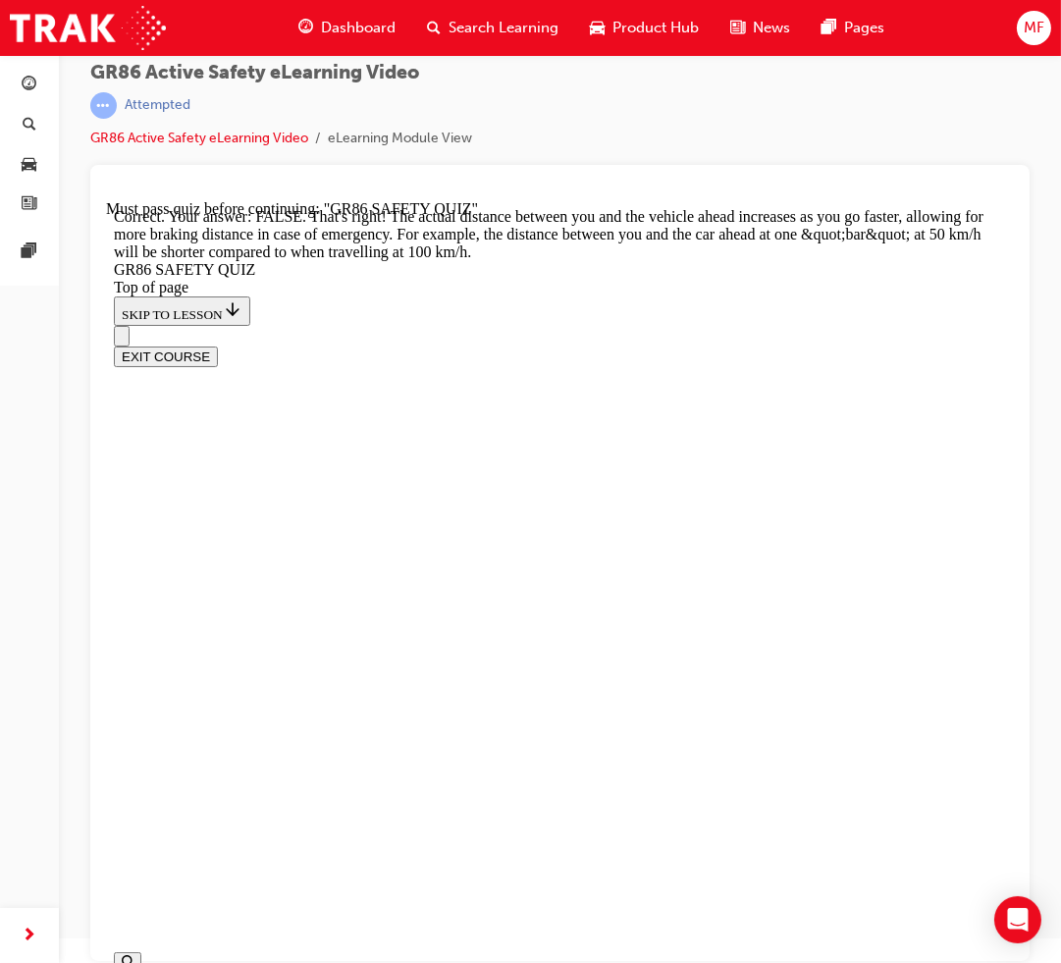
scroll to position [743, 0]
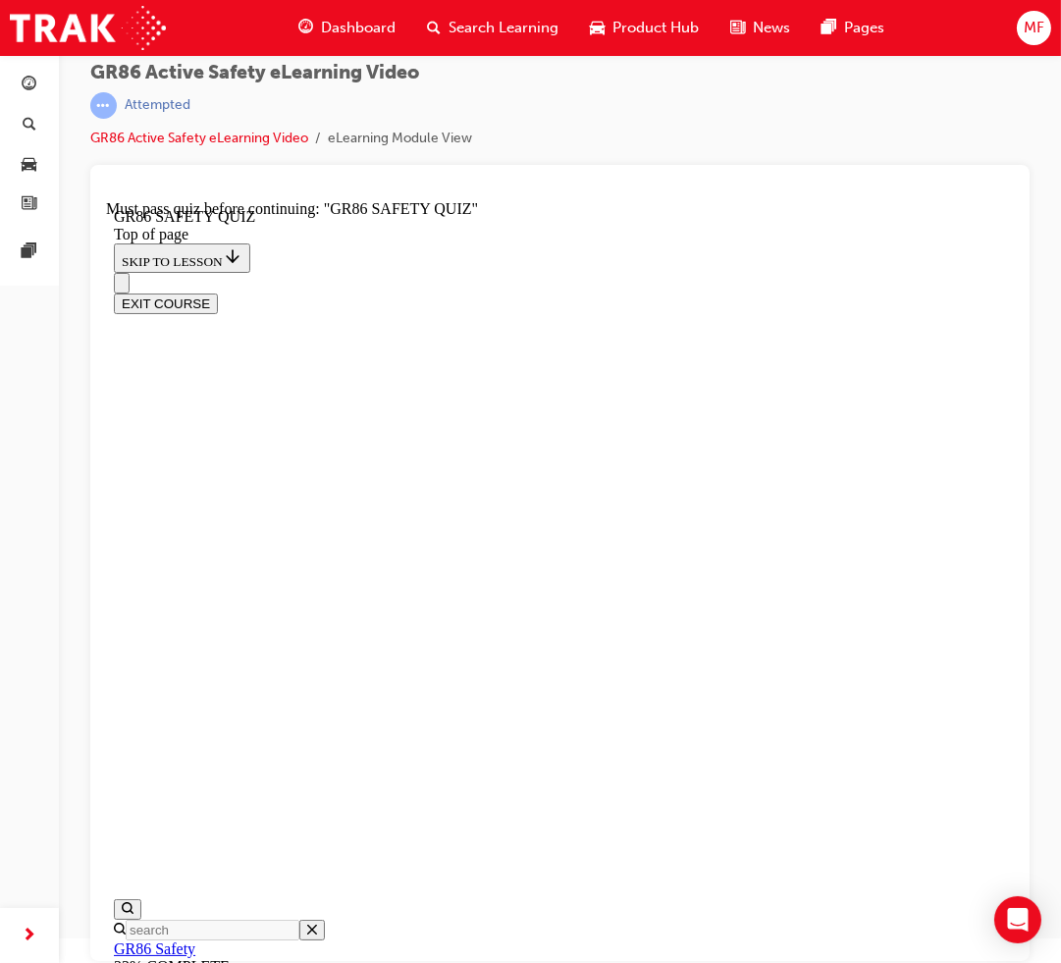
scroll to position [567, 0]
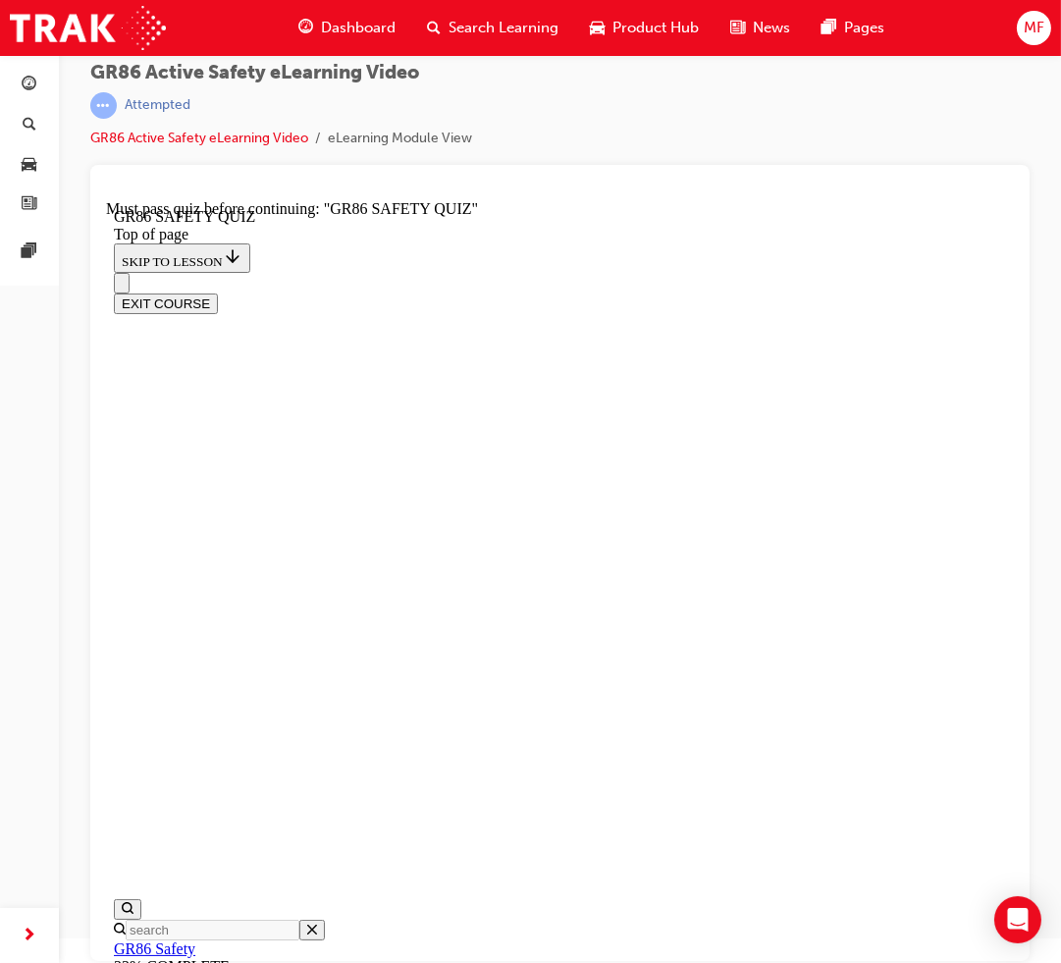
scroll to position [278, 0]
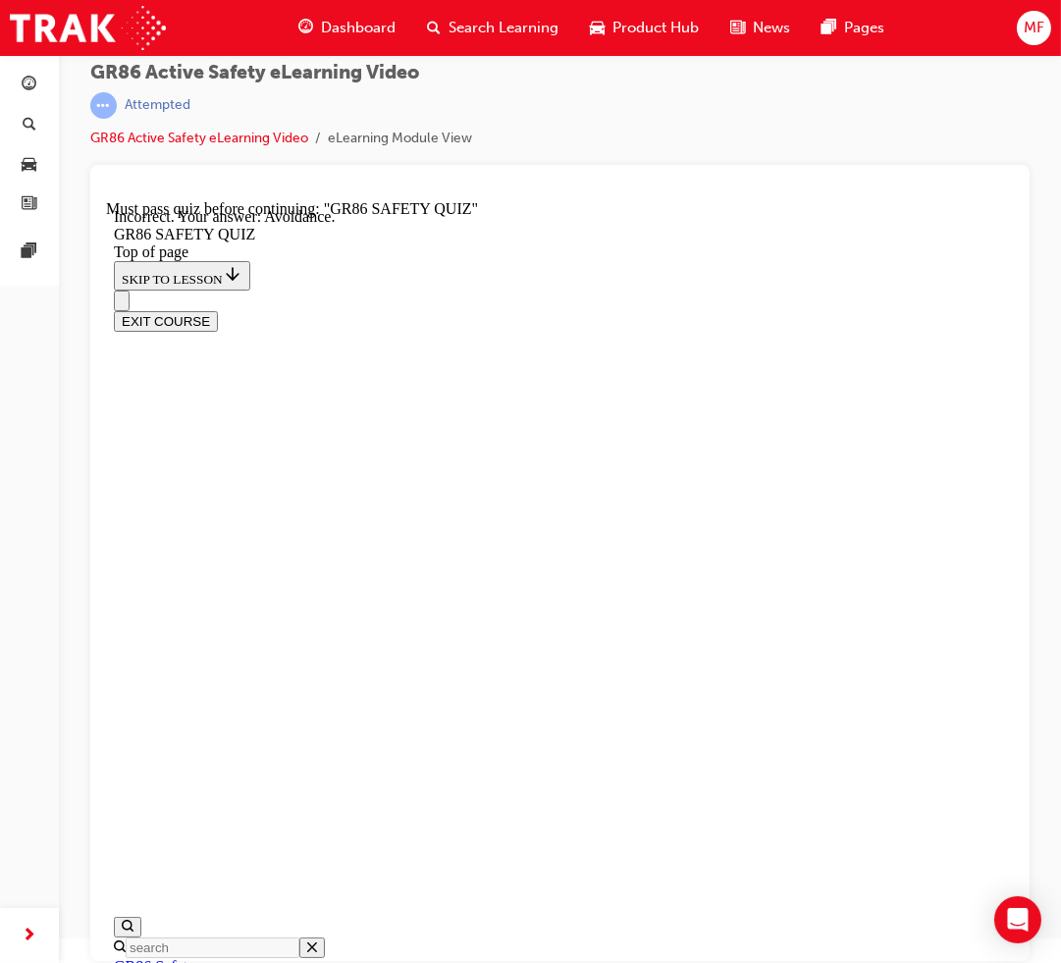
scroll to position [618, 0]
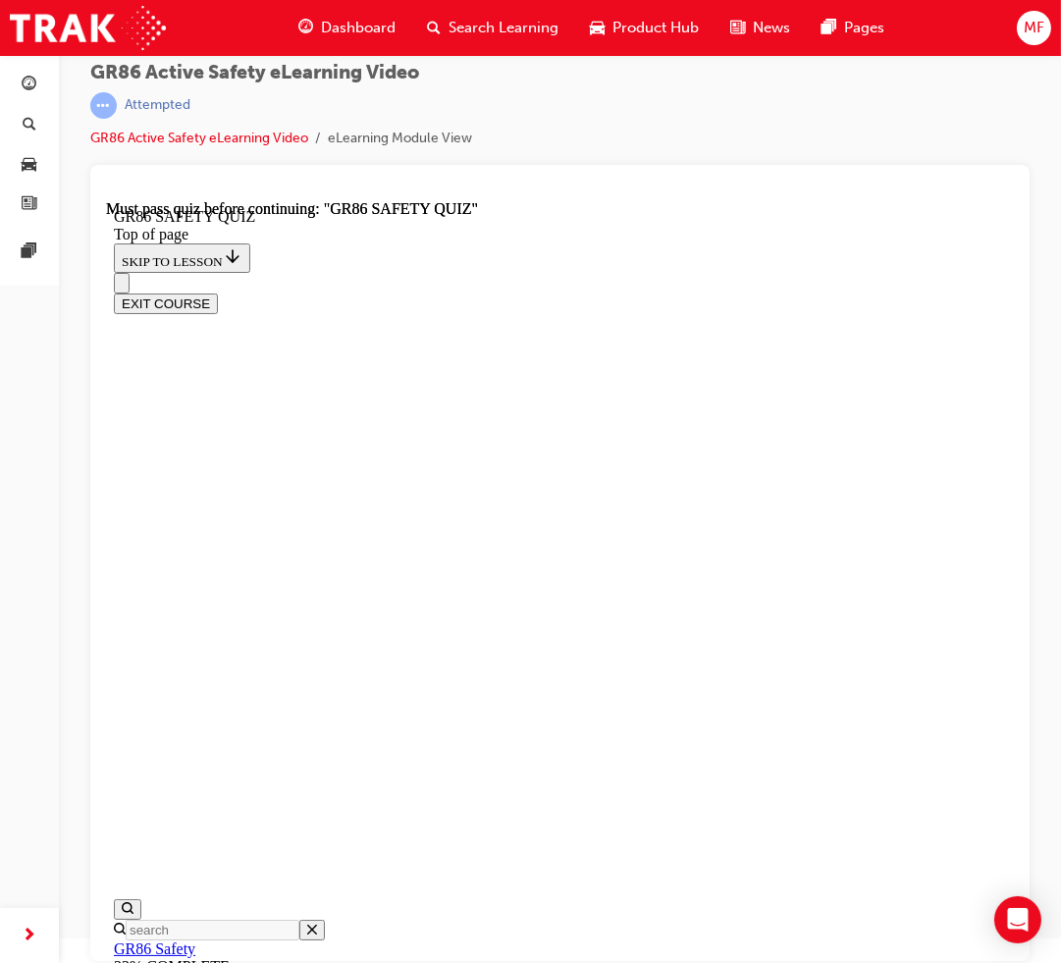
scroll to position [300, 0]
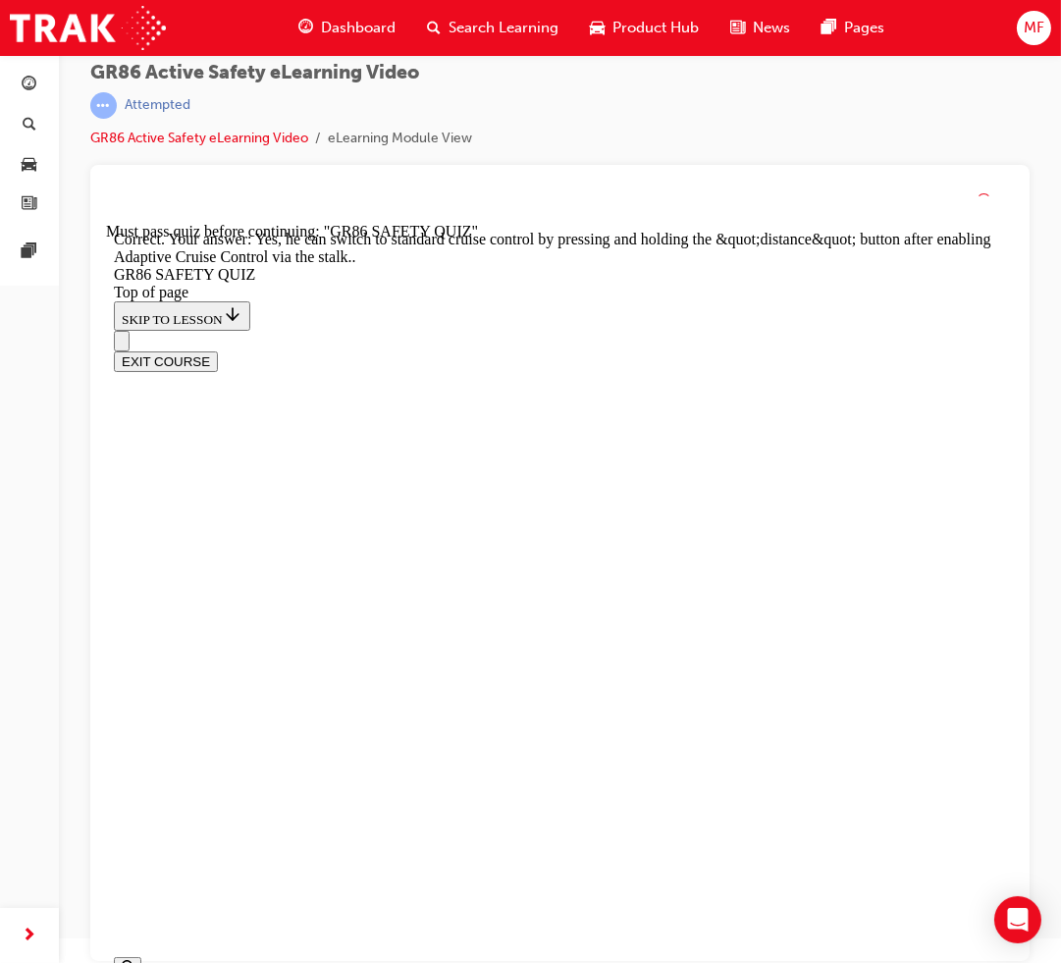
scroll to position [664, 0]
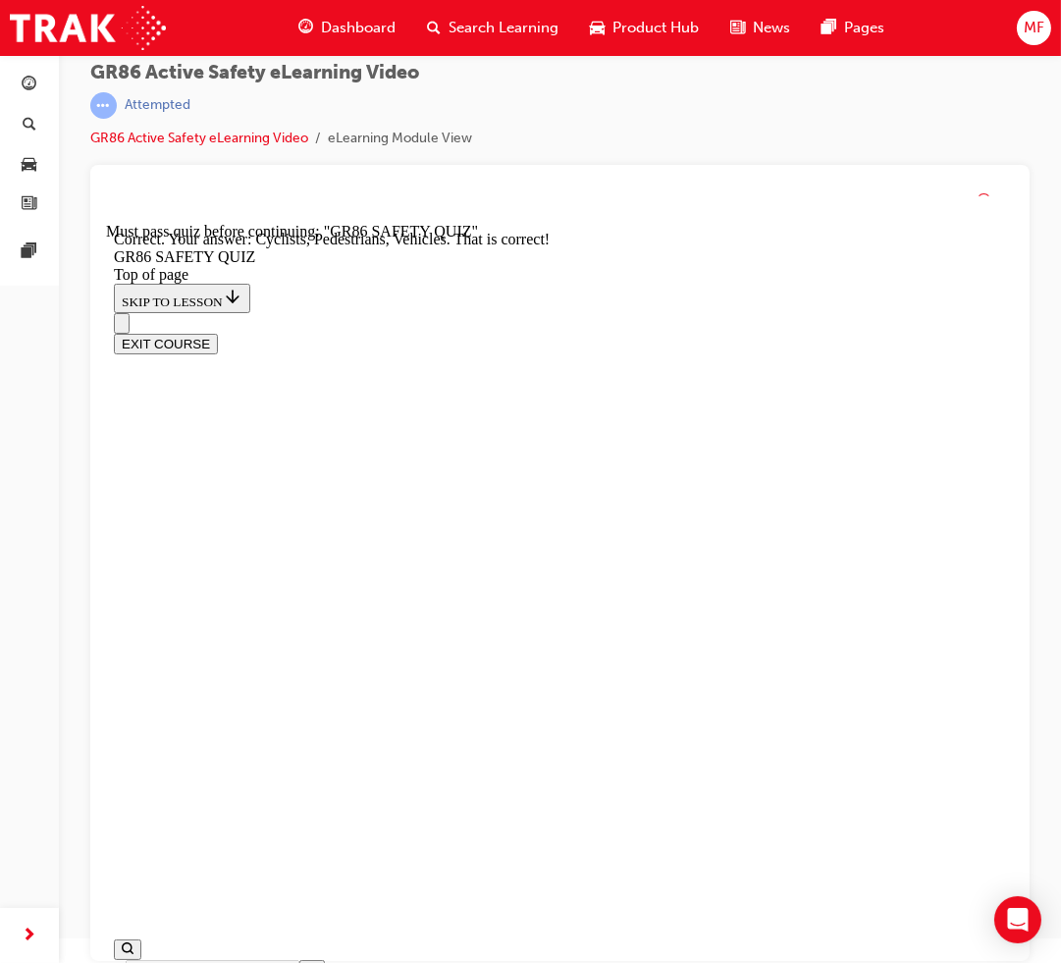
scroll to position [727, 0]
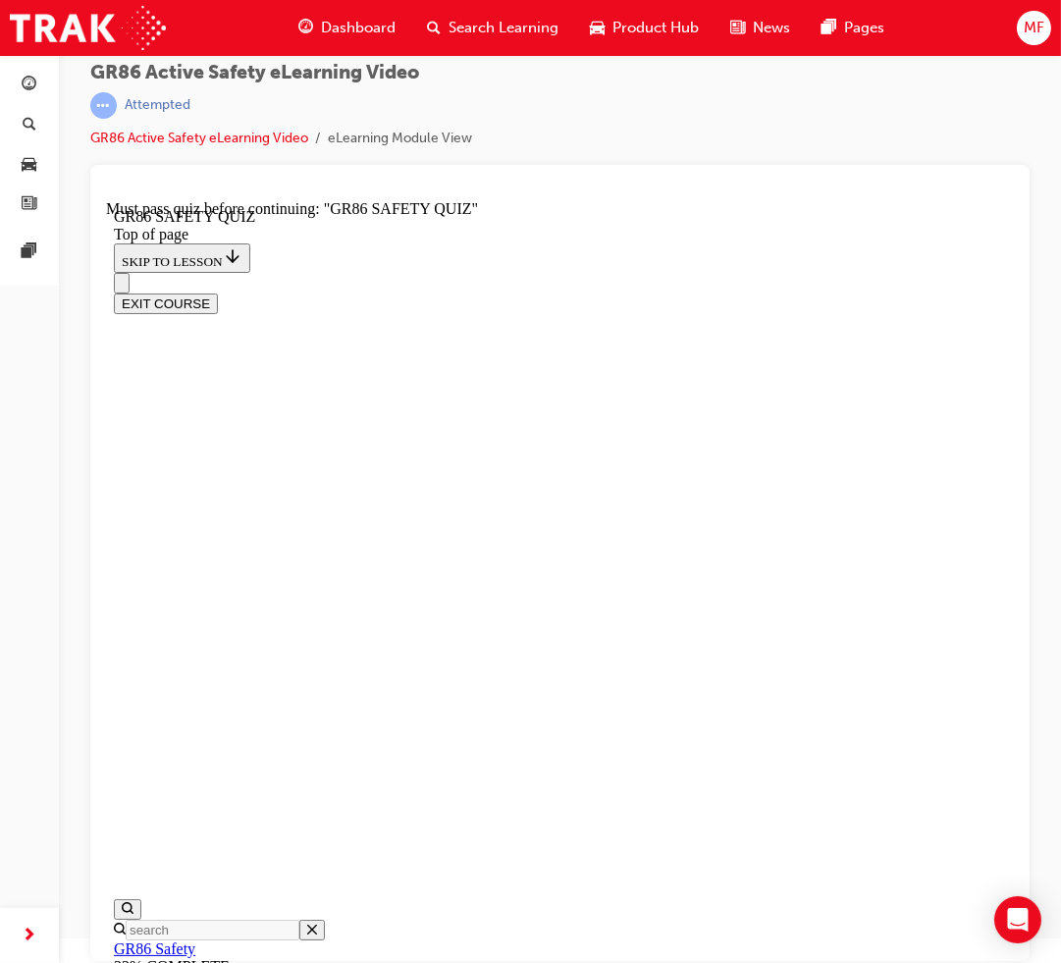
scroll to position [445, 0]
drag, startPoint x: 437, startPoint y: 626, endPoint x: 472, endPoint y: 664, distance: 51.4
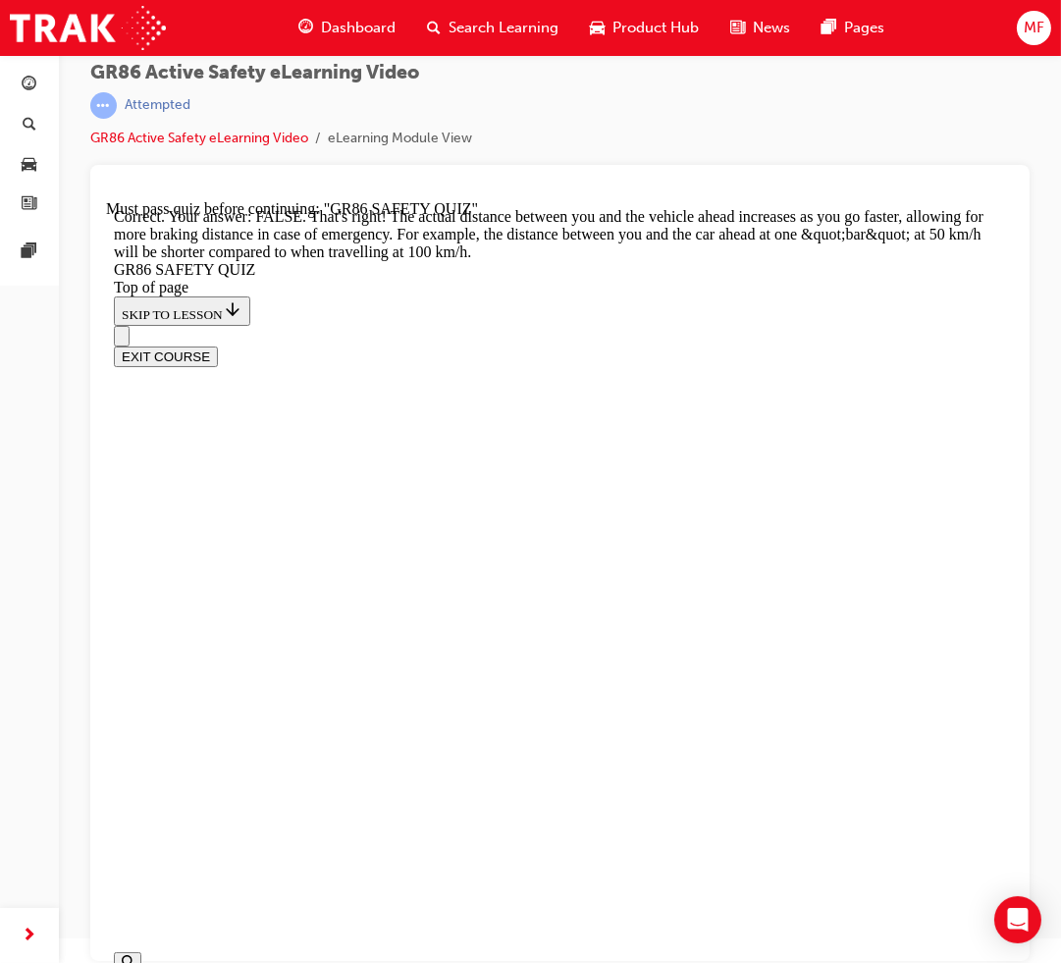
scroll to position [743, 0]
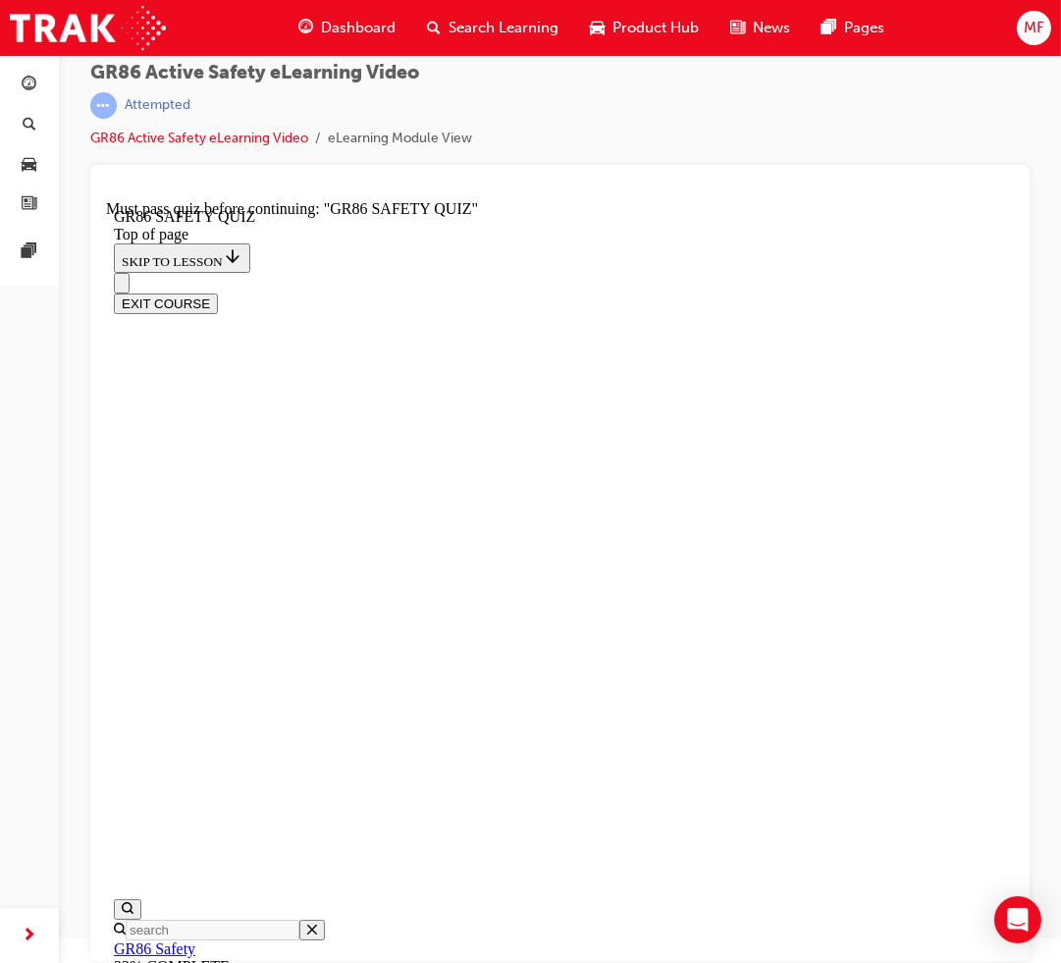
scroll to position [540, 0]
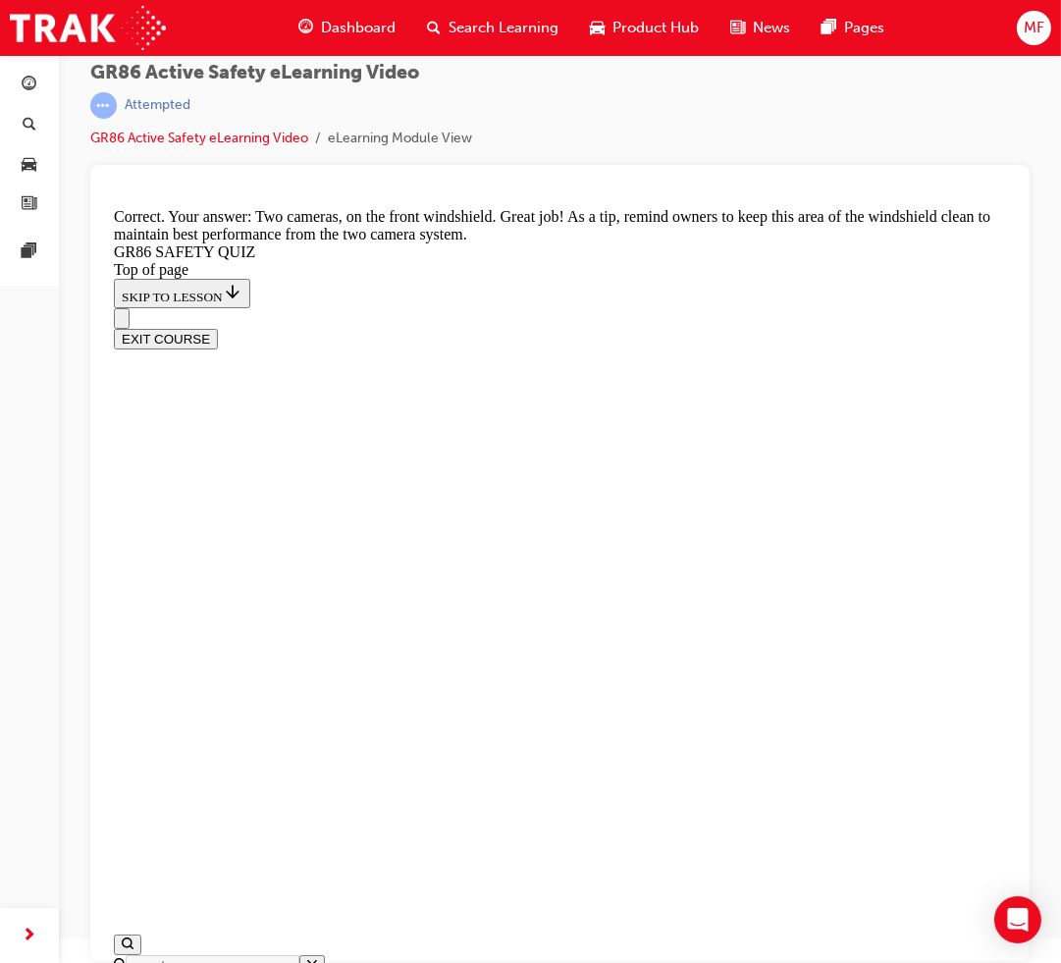
scroll to position [432, 0]
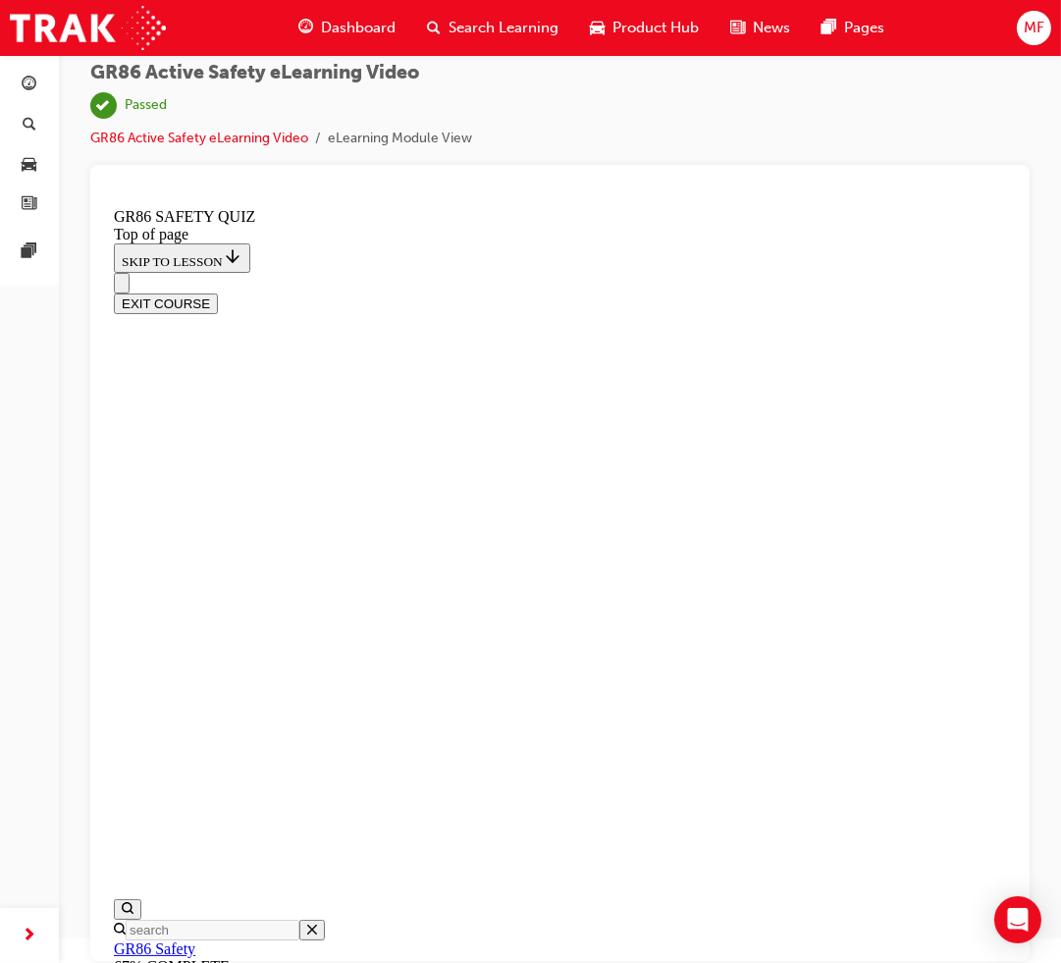
scroll to position [300, 0]
